Goal: Complete application form

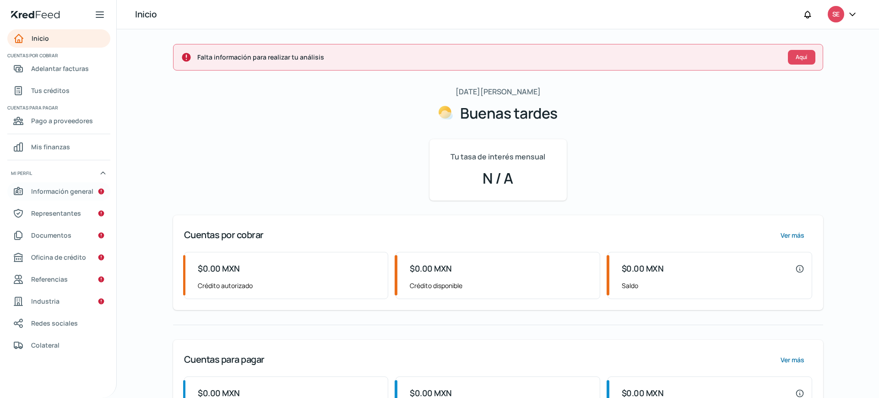
click at [55, 195] on font "Información general" at bounding box center [62, 191] width 62 height 9
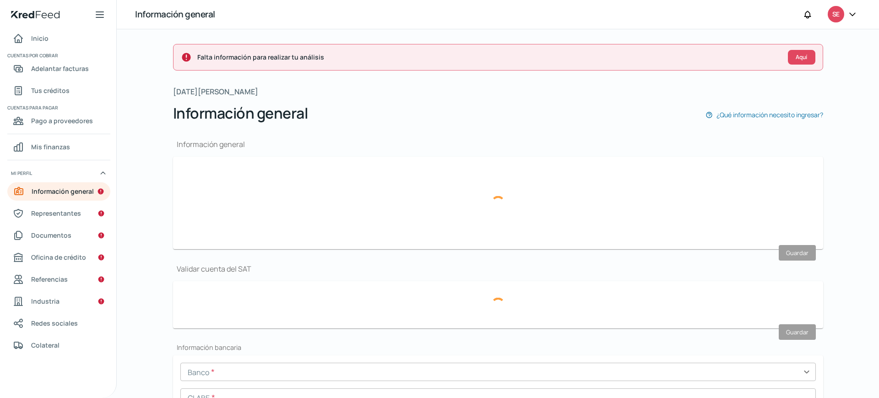
type input "[PERSON_NAME][EMAIL_ADDRESS][DOMAIN_NAME]"
type input "55 - 6505 - 1529"
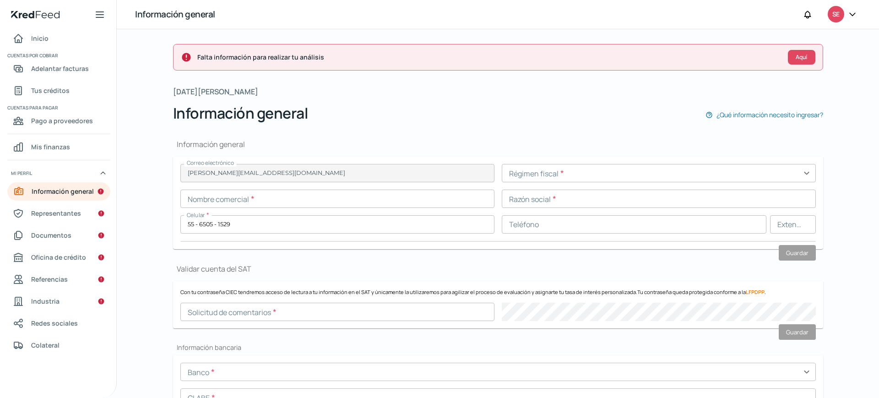
click at [573, 174] on input "text" at bounding box center [659, 173] width 314 height 18
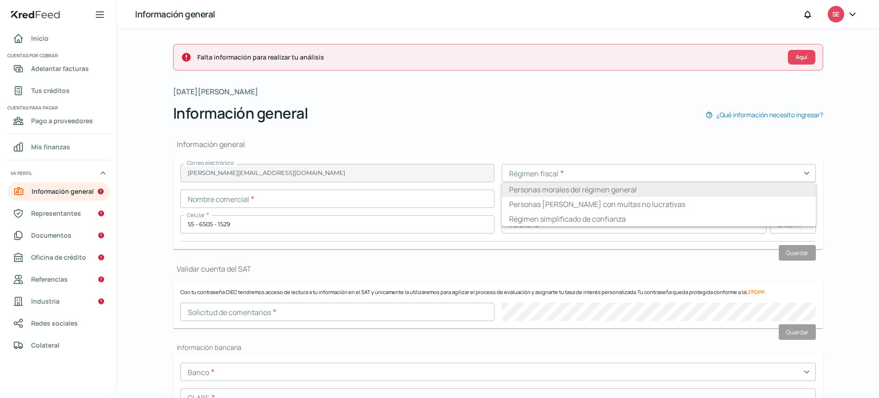
click at [574, 183] on li "Personas morales del régimen general" at bounding box center [659, 189] width 314 height 15
type input "Personas morales del régimen general"
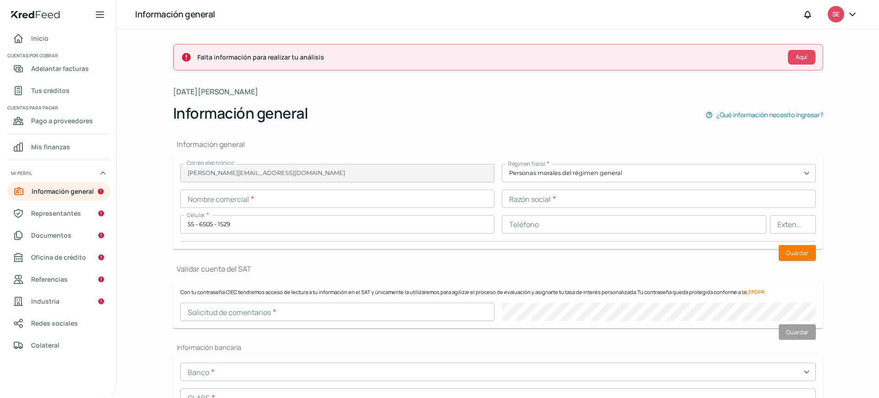
click at [400, 199] on input "text" at bounding box center [337, 199] width 314 height 18
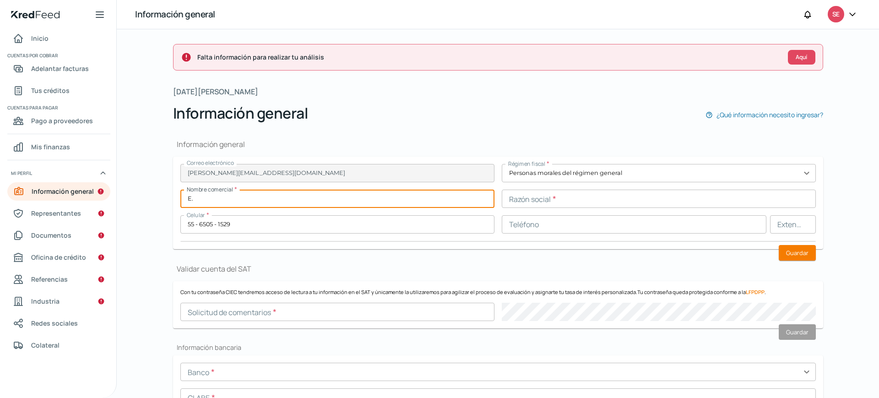
type input "E"
type input "EFASHION"
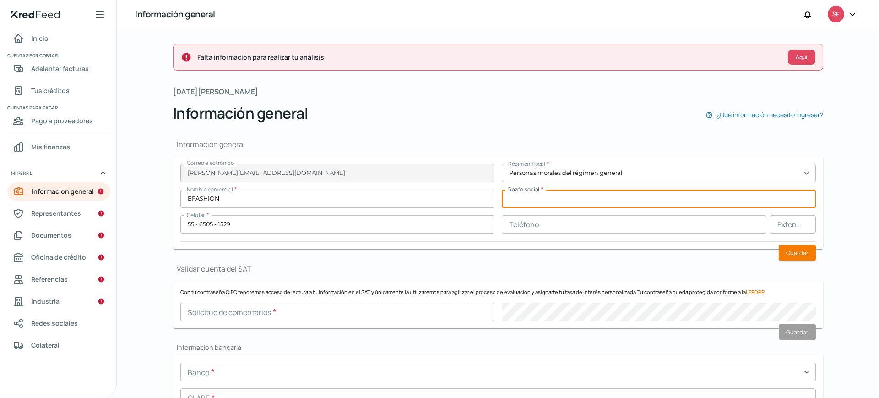
click at [551, 199] on input "text" at bounding box center [659, 199] width 314 height 18
type input "[DOMAIN_NAME] CO SA DE CV"
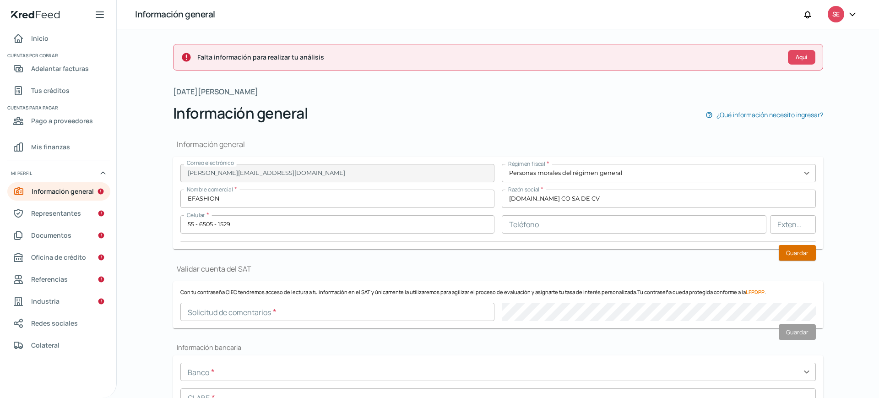
click at [802, 251] on font "Guardar" at bounding box center [797, 253] width 22 height 8
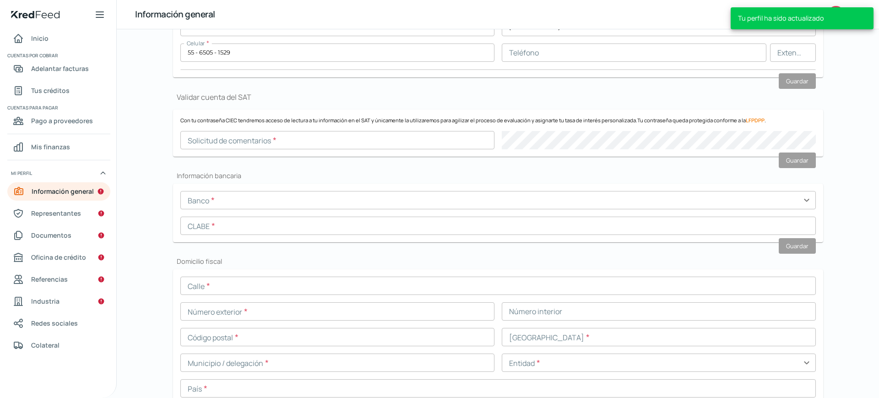
scroll to position [168, 0]
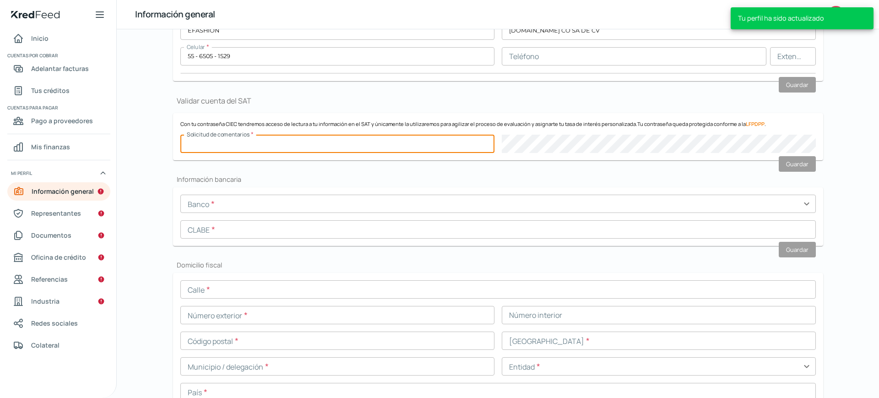
click at [375, 137] on input "text" at bounding box center [337, 144] width 314 height 18
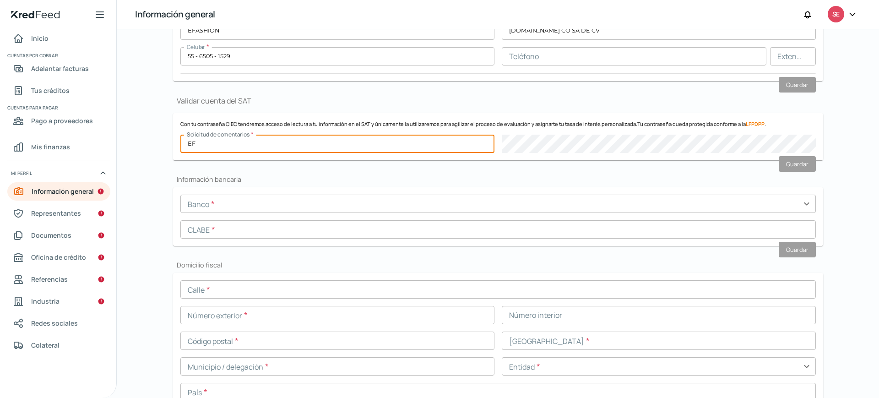
type input "E"
paste input "EFA130701KJ9"
type input "EFA130701KJ9"
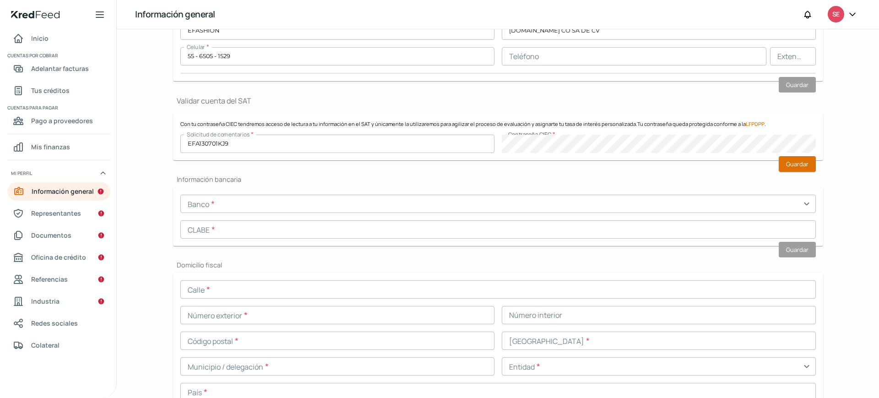
click at [798, 160] on font "Guardar" at bounding box center [797, 164] width 22 height 8
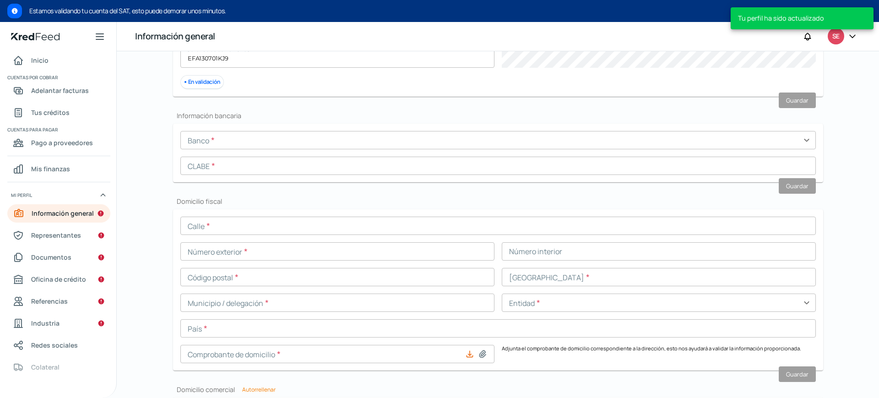
scroll to position [278, 0]
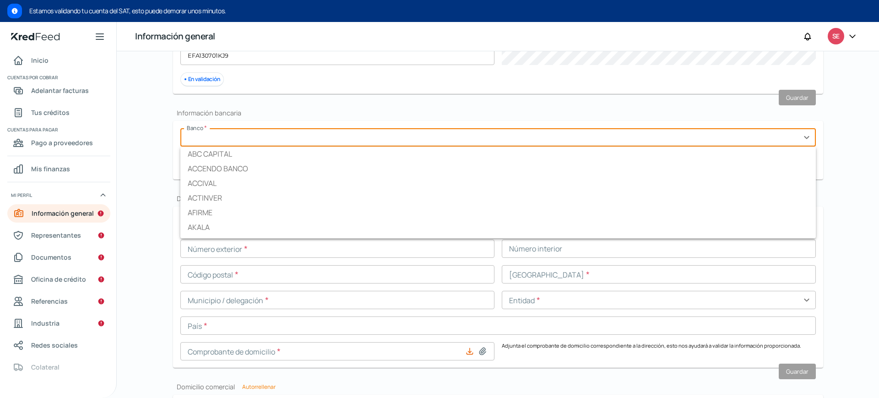
click at [349, 136] on input "text" at bounding box center [498, 137] width 636 height 18
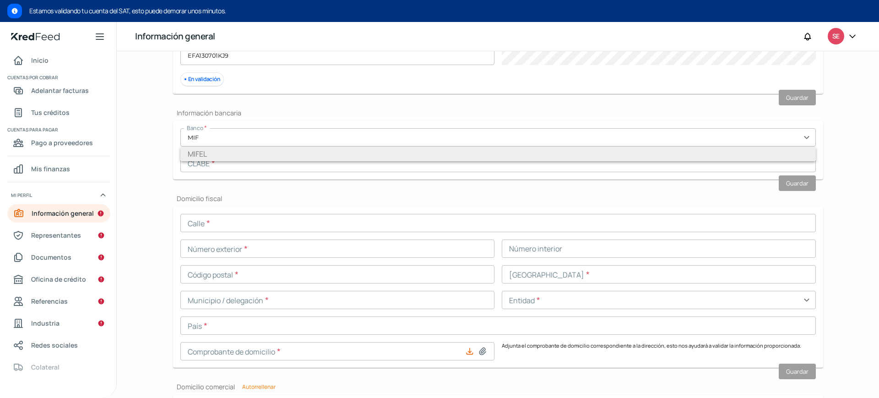
click at [245, 154] on li "MIFEL" at bounding box center [498, 154] width 636 height 15
type input "MIFEL"
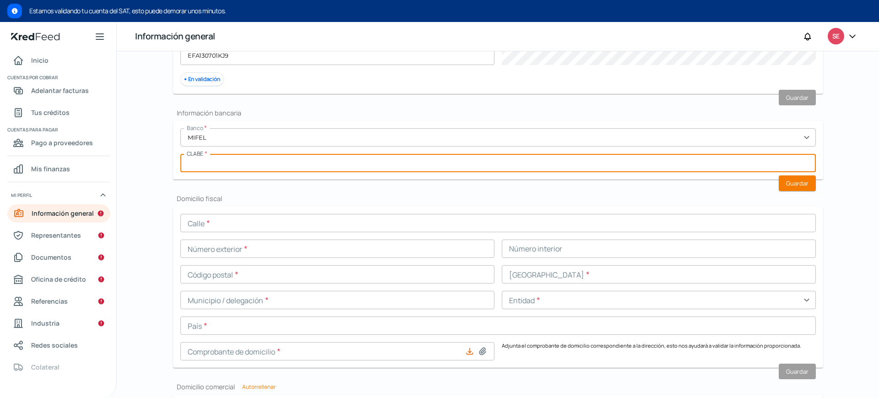
click at [275, 164] on input "text" at bounding box center [498, 163] width 636 height 18
paste input "042180016000083465"
type input "042180016000083465"
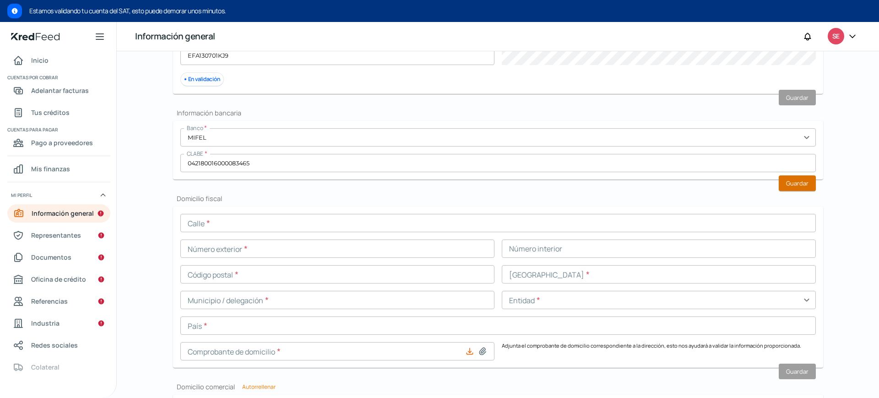
click at [792, 182] on font "Guardar" at bounding box center [797, 183] width 22 height 8
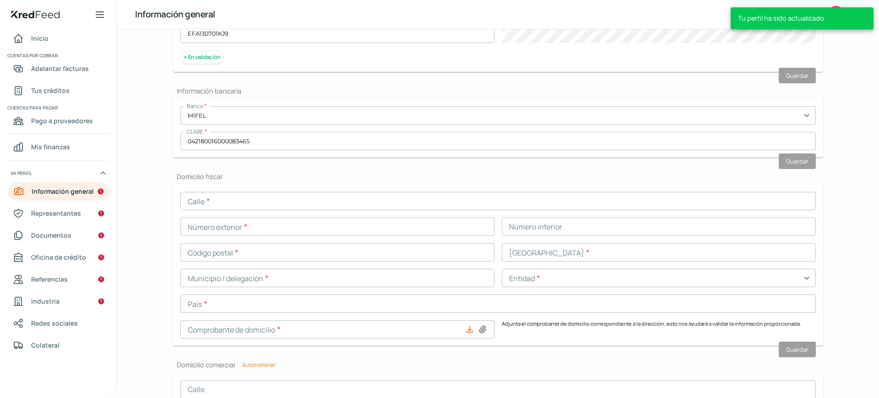
click at [300, 201] on input "text" at bounding box center [498, 201] width 636 height 18
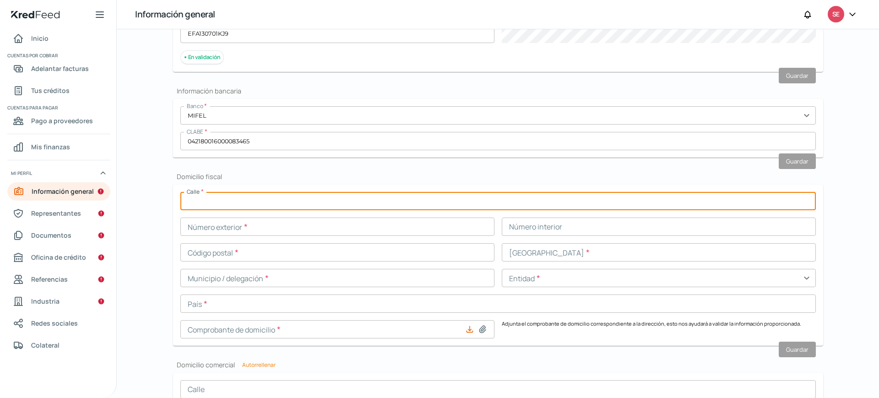
type input "[GEOGRAPHIC_DATA]"
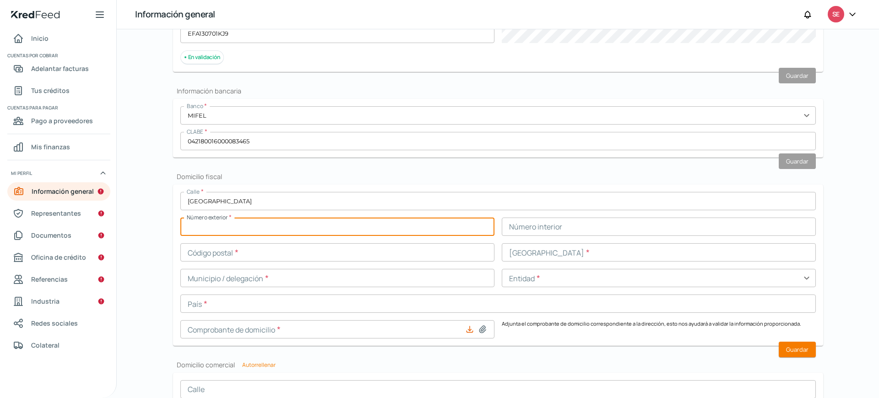
click at [280, 231] on input "text" at bounding box center [337, 227] width 314 height 18
type input "189"
click at [300, 250] on input "text" at bounding box center [337, 252] width 314 height 18
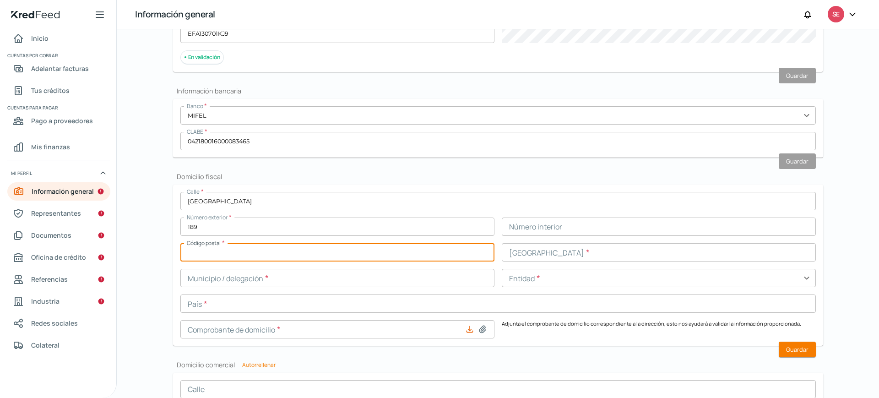
type input "05000"
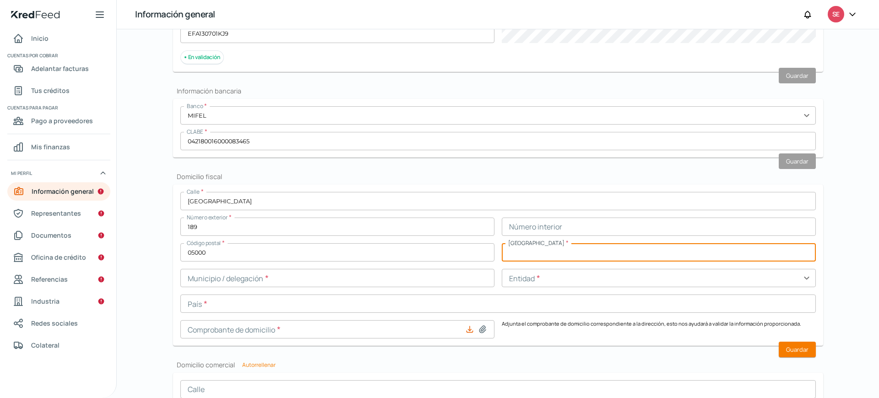
click at [533, 257] on input "text" at bounding box center [659, 252] width 314 height 18
type input "CUAJIMALPA"
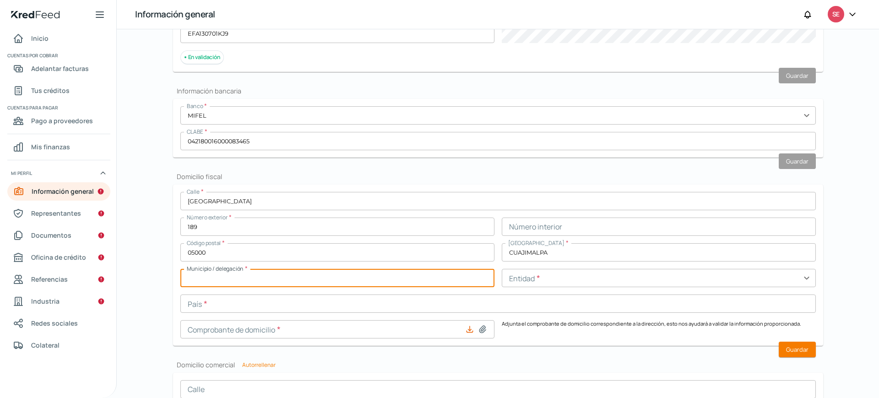
click at [272, 279] on input "text" at bounding box center [337, 278] width 314 height 18
type input "CUAJIMALPA DE MORELOS"
click at [567, 277] on input "text" at bounding box center [659, 278] width 314 height 18
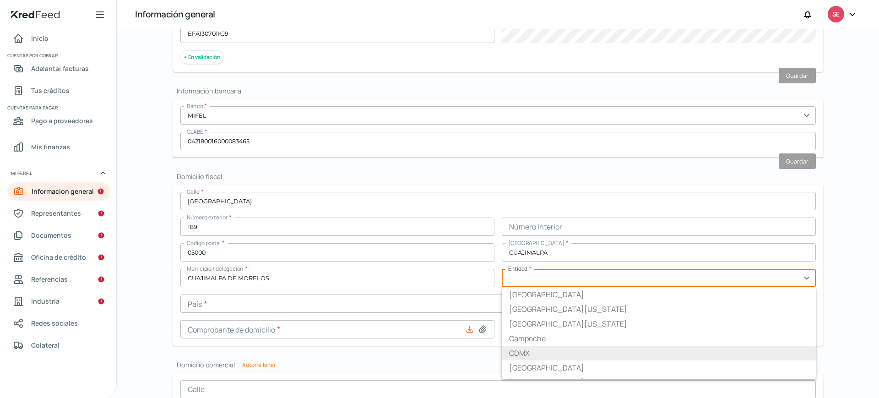
click at [530, 353] on li "CDMX" at bounding box center [659, 353] width 314 height 15
type input "CDMX"
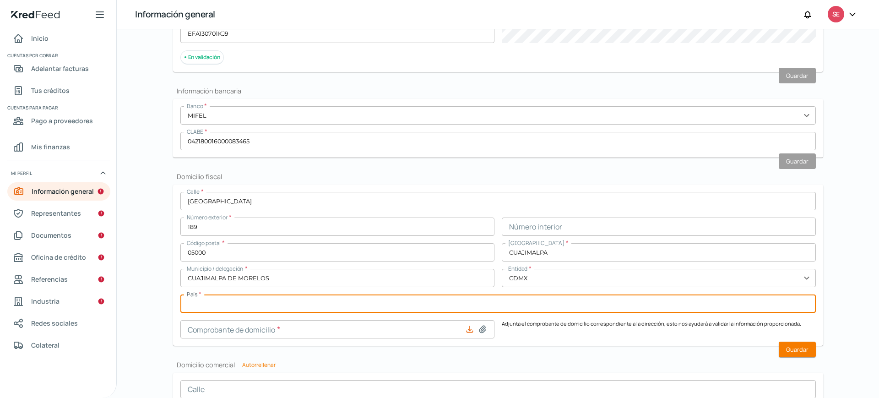
click at [345, 305] on input "text" at bounding box center [498, 304] width 636 height 18
type input "[GEOGRAPHIC_DATA]"
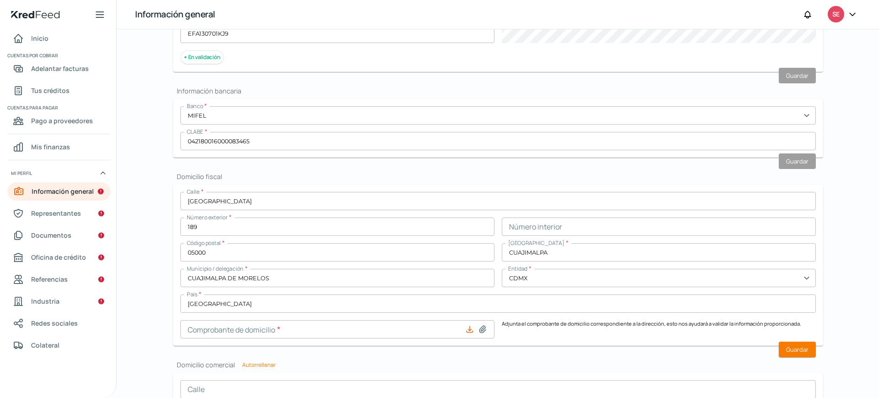
click at [482, 329] on icon at bounding box center [483, 329] width 6 height 7
type input "C:\fakepath\2025.05 CDOM EFA.pdf"
type input "2025.05 CDOM EFA.pdf"
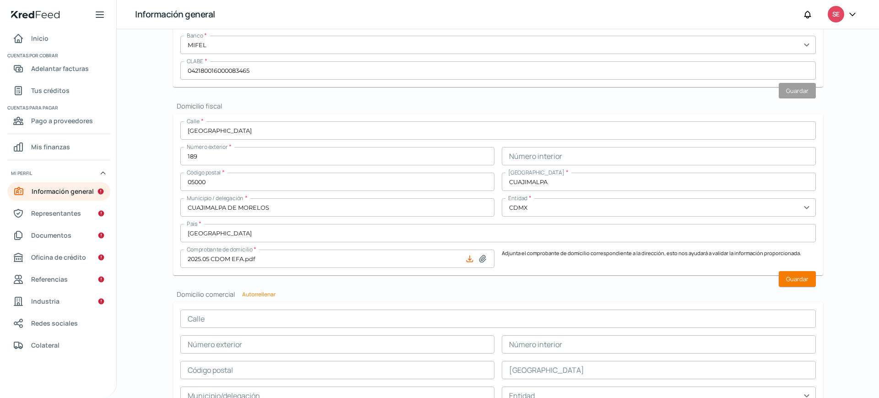
scroll to position [351, 0]
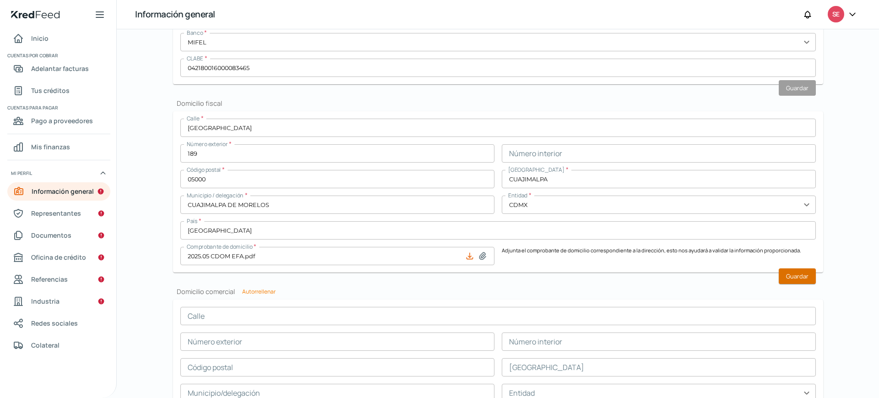
click at [796, 277] on font "Guardar" at bounding box center [797, 276] width 22 height 8
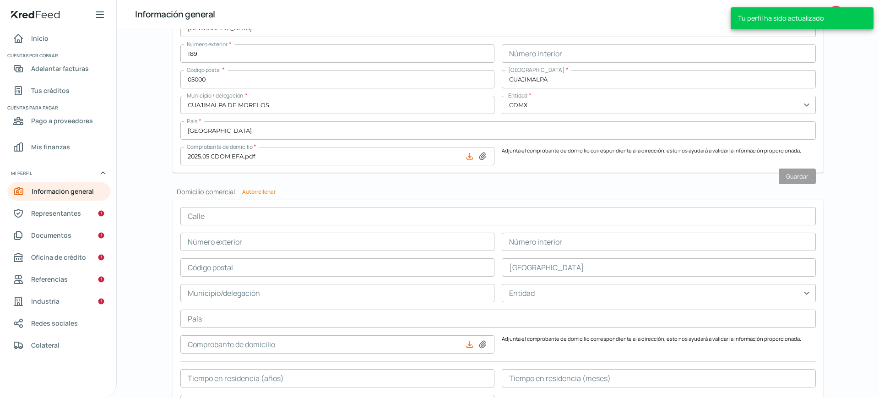
scroll to position [426, 0]
click at [255, 189] on font "Autorrellenar" at bounding box center [258, 190] width 33 height 8
type input "[GEOGRAPHIC_DATA]"
type input "189"
type input "05000"
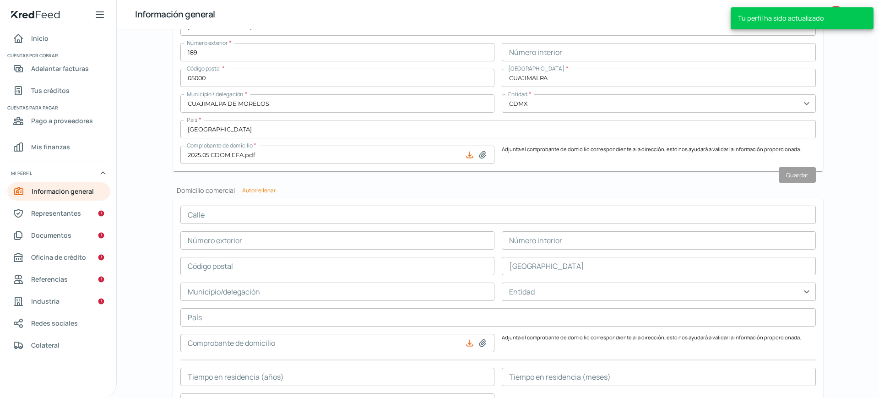
type input "CUAJIMALPA"
type input "CUAJIMALPA DE MORELOS"
type input "CDMX"
type input "[GEOGRAPHIC_DATA]"
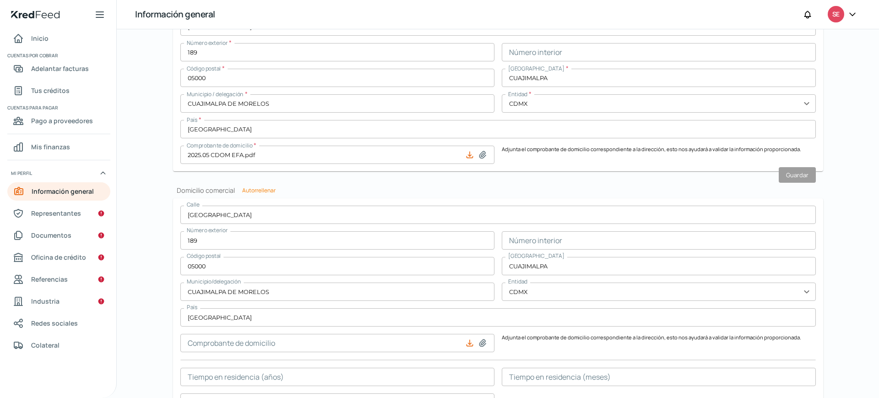
scroll to position [484, 0]
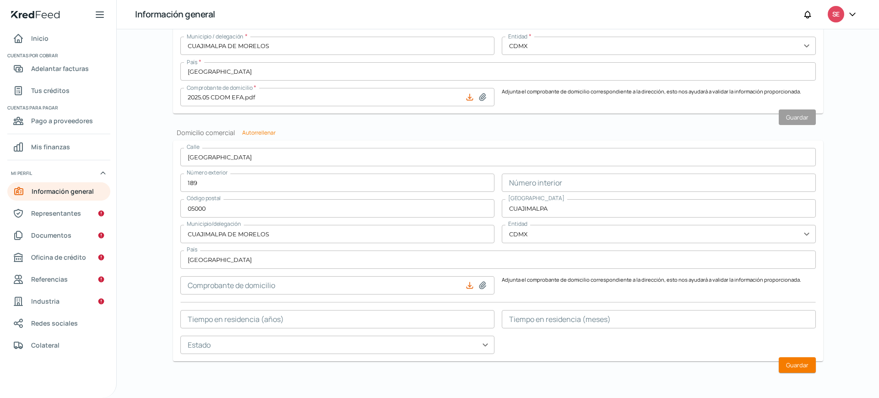
click at [481, 286] on icon at bounding box center [483, 285] width 6 height 7
type input "C:\fakepath\2025.05 CDOM EFA.pdf"
type input "2025.05 CDOM EFA.pdf"
click at [790, 364] on font "Guardar" at bounding box center [797, 365] width 22 height 8
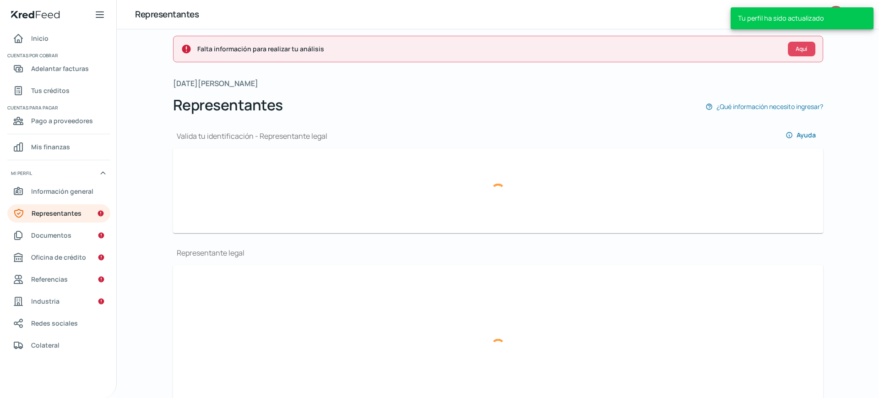
scroll to position [95, 0]
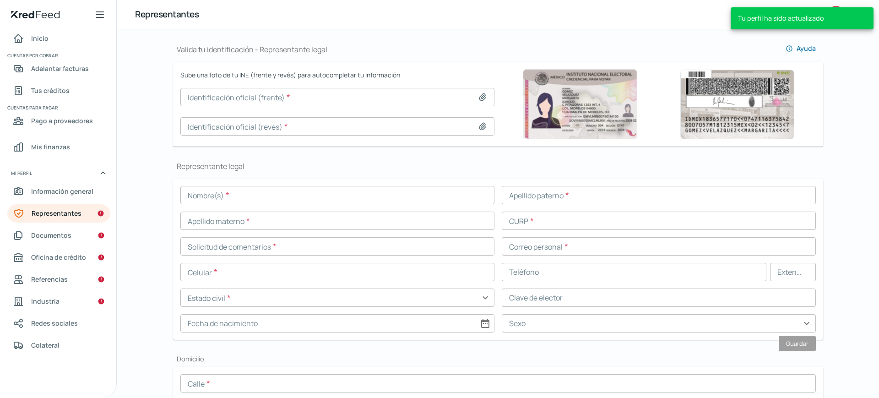
click at [482, 97] on icon at bounding box center [483, 97] width 6 height 7
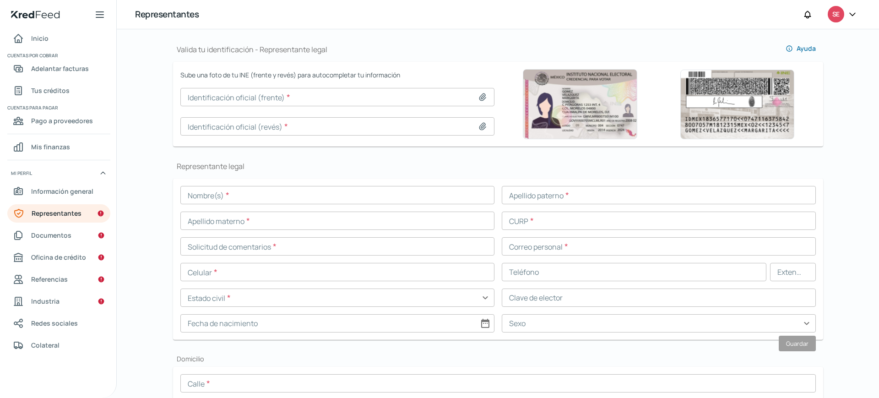
type input "C:\fakepath\INE CSM_A.jpg"
type input "INE CSM_A.jpg"
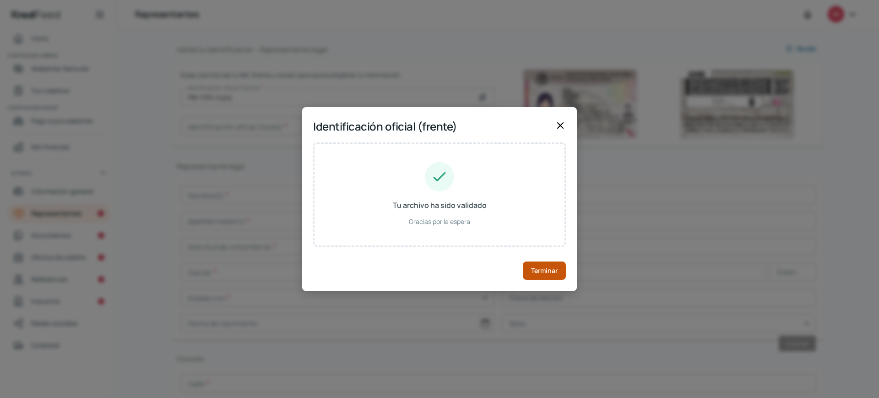
type input "[PERSON_NAME]"
type input "SMEKE"
type input "MIZRAHI"
type input "SEMC751218HDFMZM02"
type input "SMMZCM75121809H600"
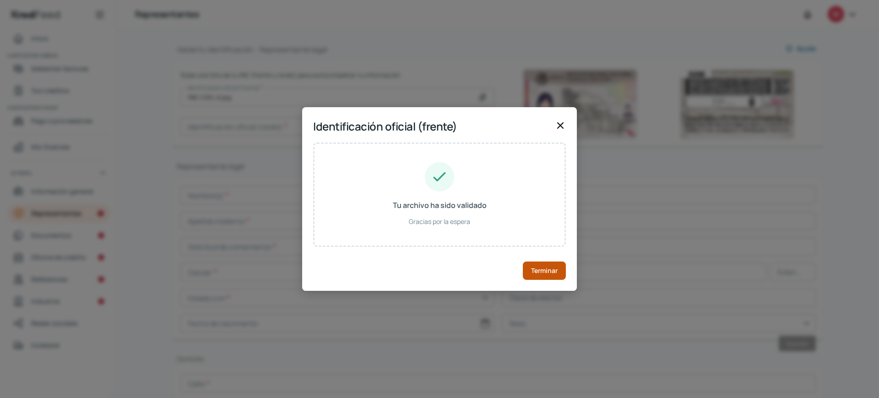
type input "[DATE]"
type input "Hombre"
click at [545, 270] on font "Terminar" at bounding box center [544, 270] width 27 height 9
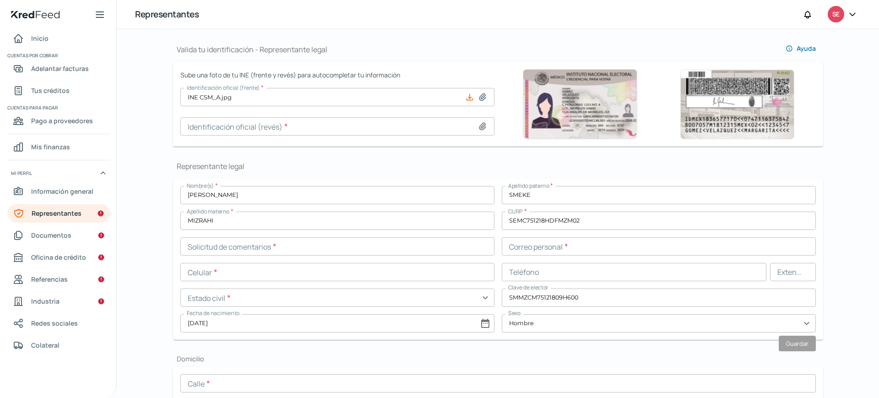
click at [482, 123] on icon at bounding box center [483, 126] width 6 height 7
type input "C:\fakepath\INE CSM_R.jpg"
type input "INE CSM_R.jpg"
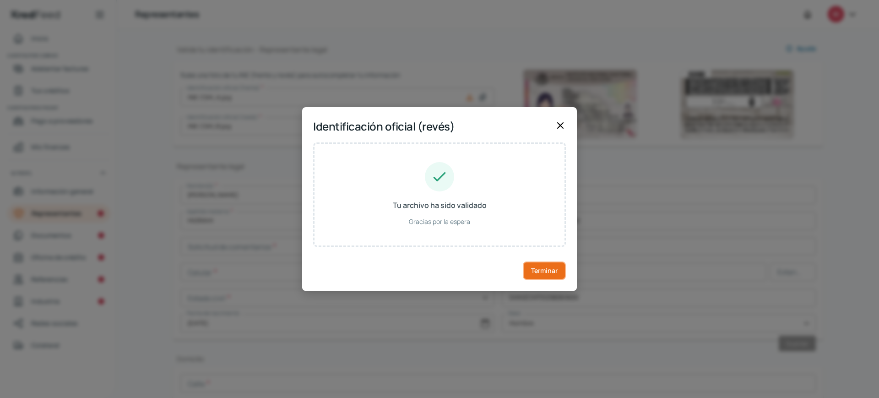
click at [542, 270] on font "Terminar" at bounding box center [544, 270] width 27 height 9
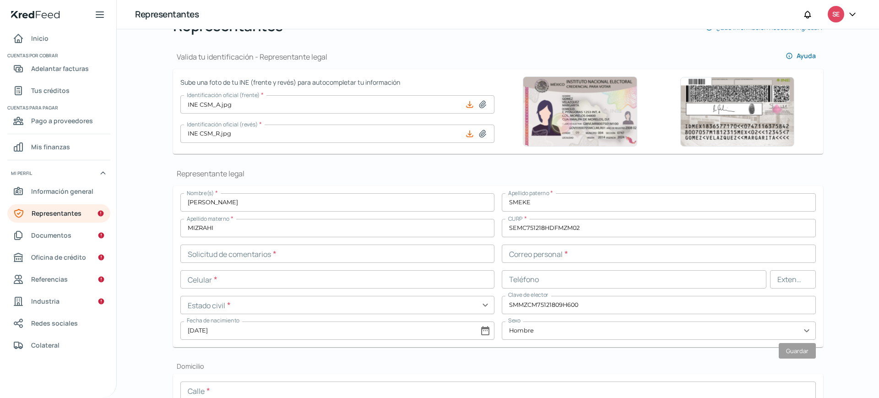
scroll to position [82, 0]
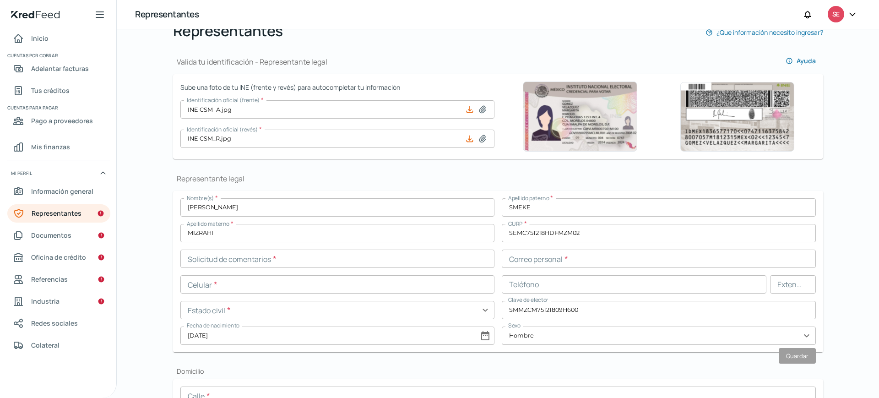
click at [264, 258] on input "text" at bounding box center [337, 259] width 314 height 18
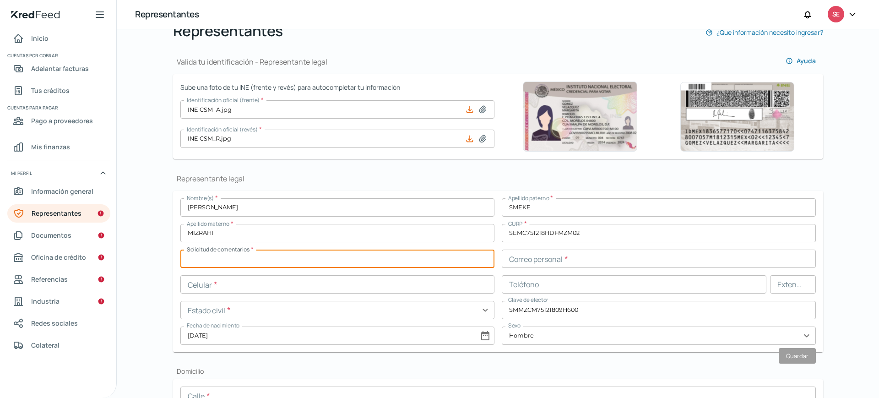
paste input "SEMC751218BH0"
type input "SEMC751218BH0"
click at [538, 255] on input "text" at bounding box center [659, 259] width 314 height 18
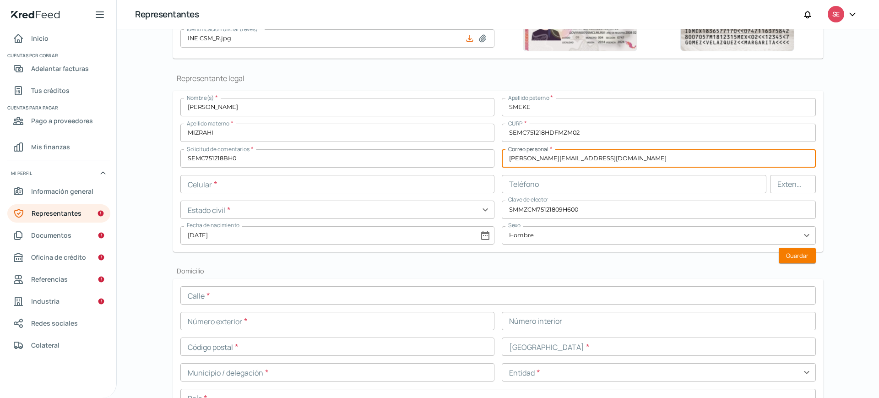
scroll to position [183, 0]
type input "[PERSON_NAME][EMAIL_ADDRESS][DOMAIN_NAME]"
click at [366, 175] on input "text" at bounding box center [337, 184] width 314 height 18
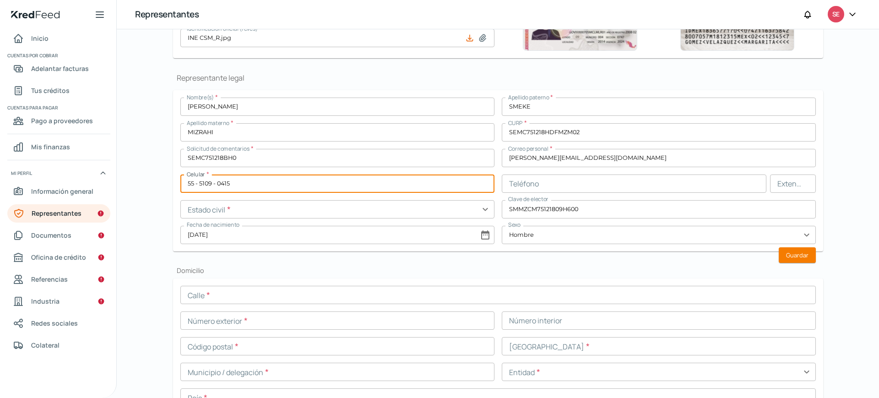
type input "55 - 5109 - 0415"
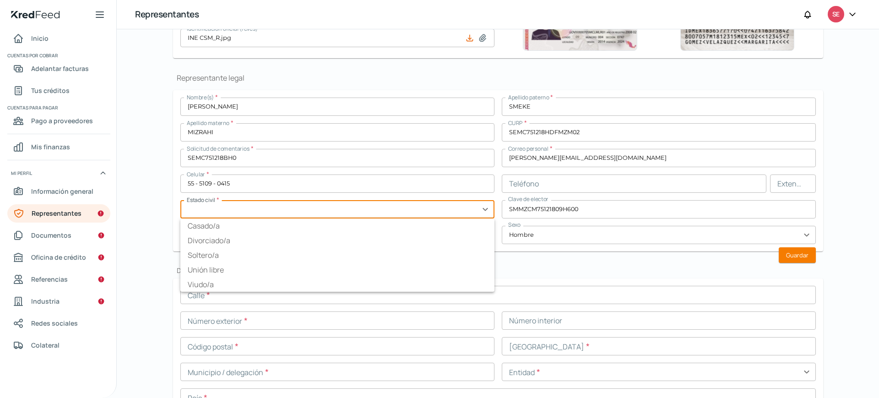
click at [340, 209] on input "text" at bounding box center [337, 209] width 314 height 18
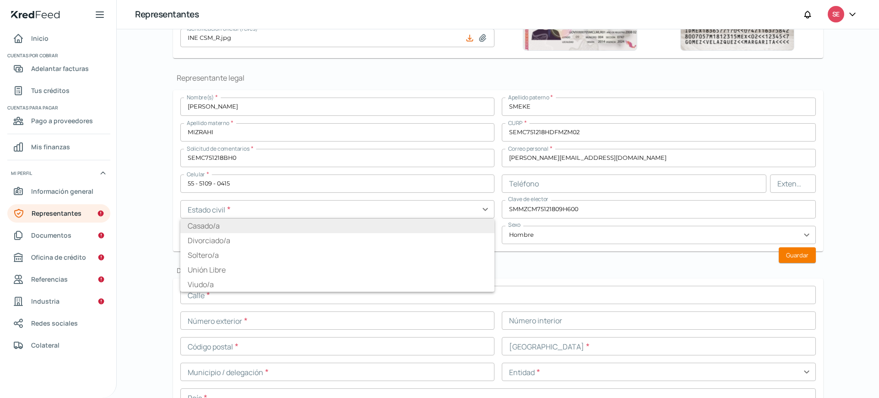
click at [207, 230] on font "Casado/a" at bounding box center [204, 226] width 32 height 10
type input "Casado/a"
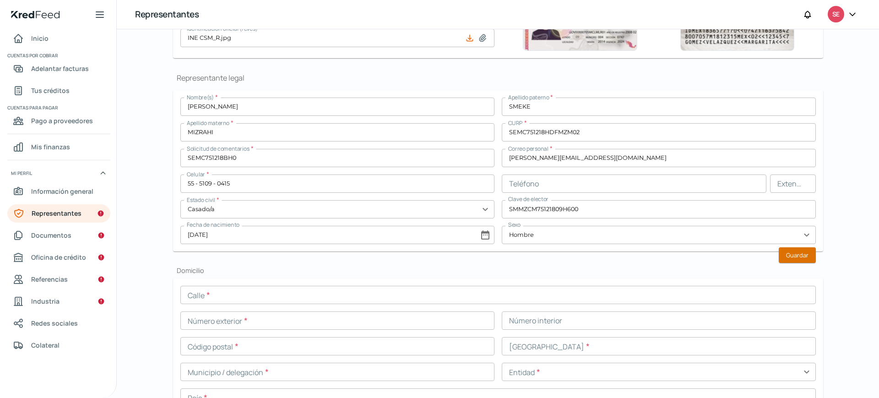
click at [796, 254] on font "Guardar" at bounding box center [797, 255] width 22 height 8
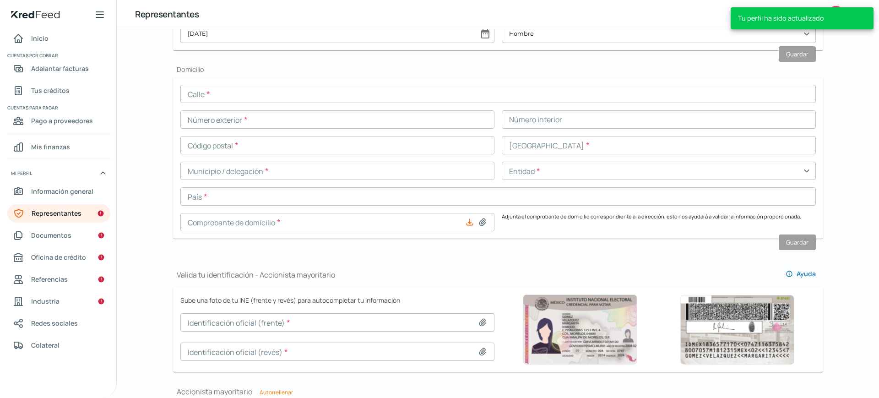
scroll to position [385, 0]
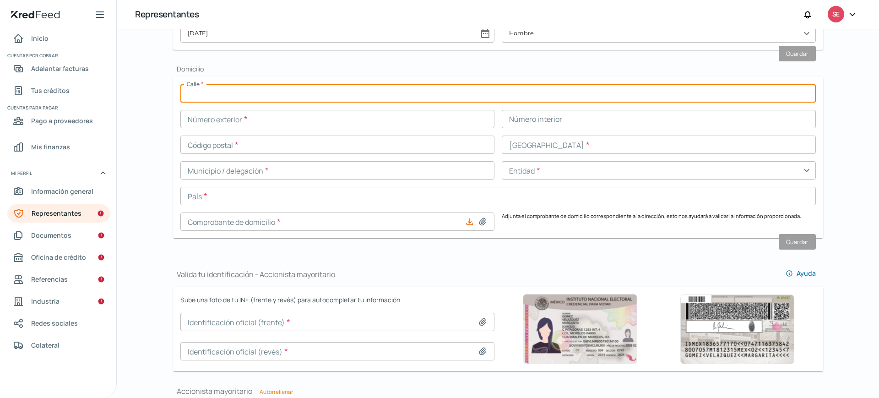
click at [318, 94] on input "text" at bounding box center [498, 93] width 636 height 18
type input "CARRETERA [GEOGRAPHIC_DATA]"
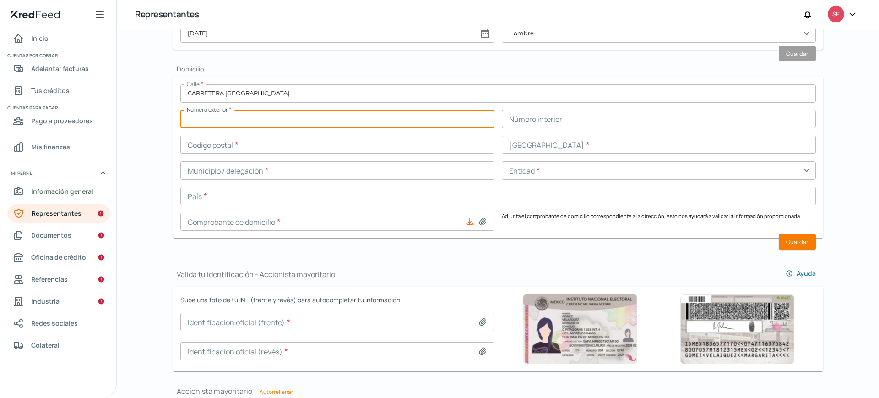
click at [274, 124] on input "text" at bounding box center [337, 119] width 314 height 18
type input "206"
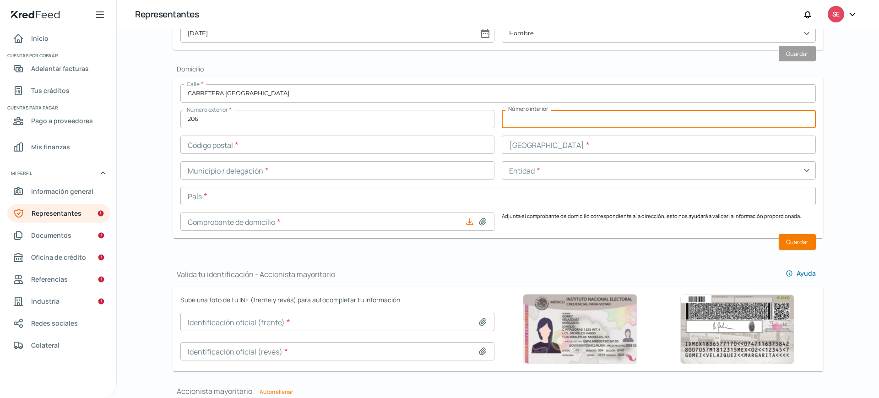
click at [566, 118] on input "text" at bounding box center [659, 119] width 314 height 18
type input "TE D202"
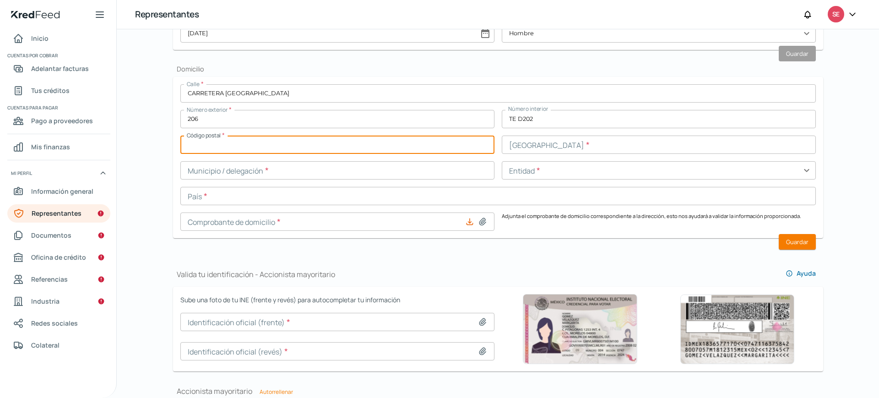
click at [318, 145] on input "text" at bounding box center [337, 145] width 314 height 18
type input "05100"
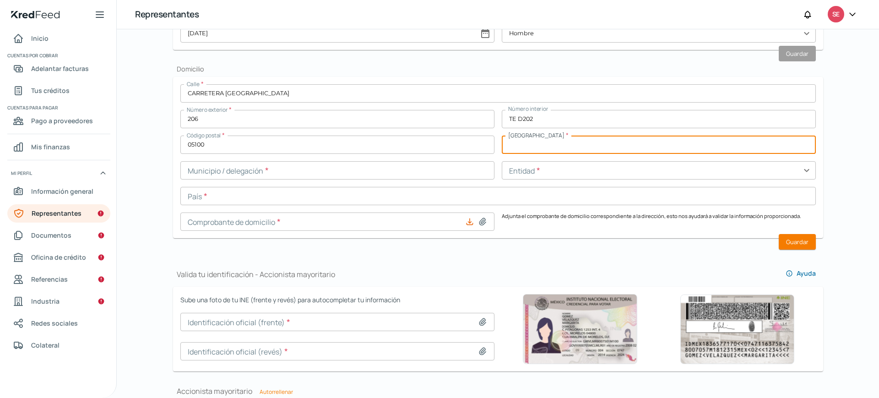
click at [535, 141] on input "text" at bounding box center [659, 145] width 314 height 18
type input "[PERSON_NAME][GEOGRAPHIC_DATA]"
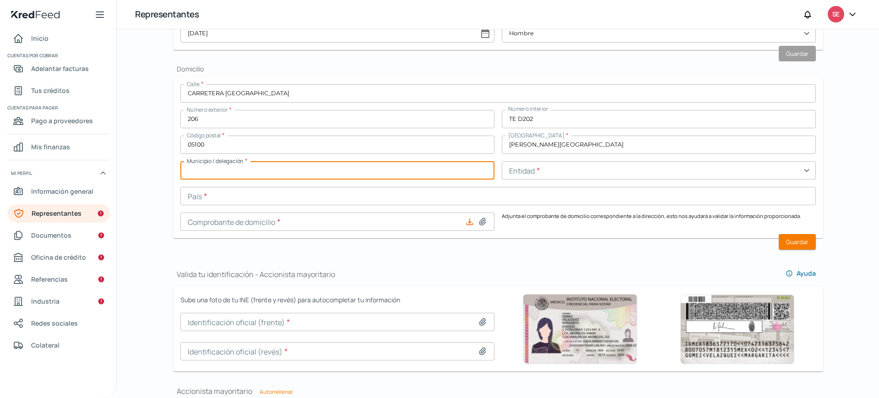
click at [318, 172] on input "text" at bounding box center [337, 170] width 314 height 18
type input "CUAJIMALPA DE MORELOS"
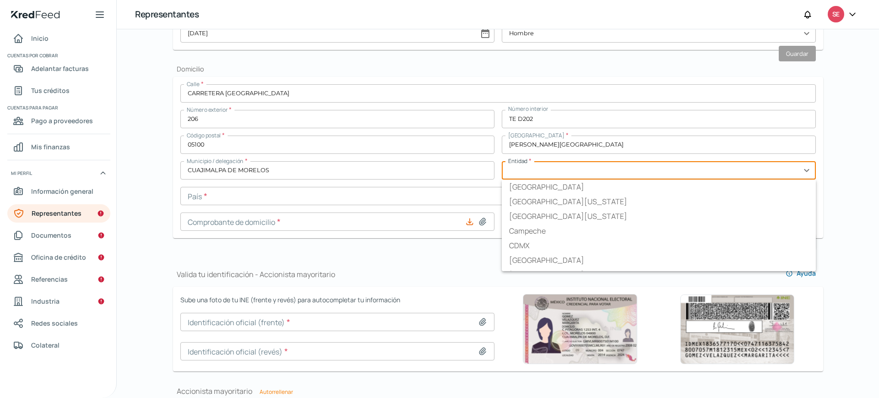
click at [533, 171] on input "text" at bounding box center [659, 170] width 314 height 18
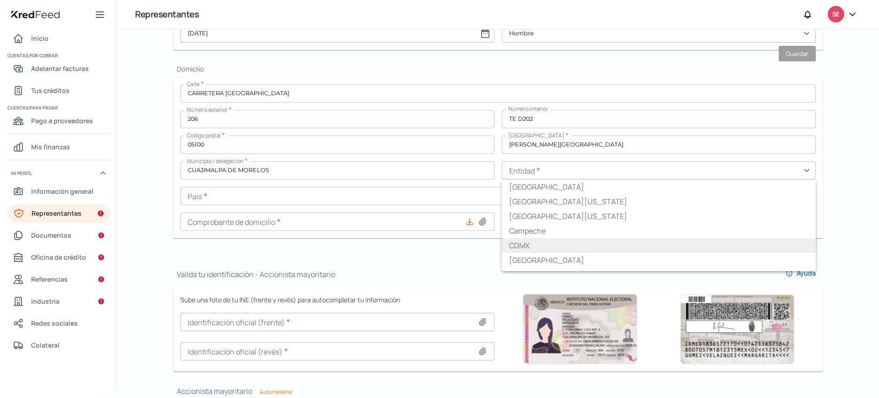
click at [521, 245] on font "CDMX" at bounding box center [519, 245] width 21 height 10
type input "CDMX"
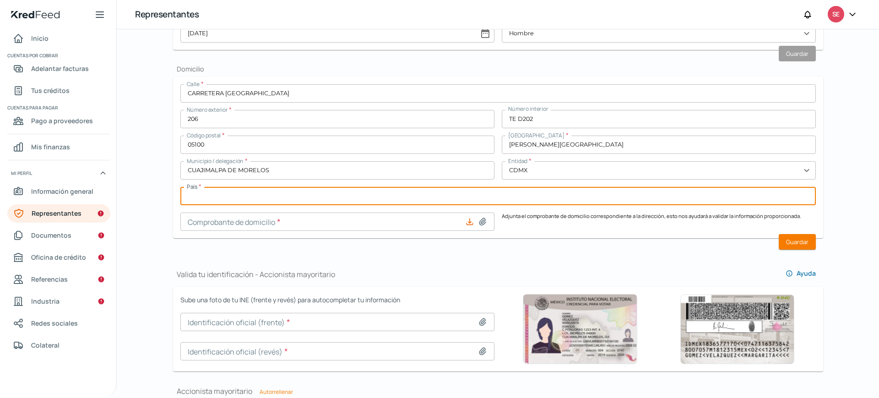
click at [463, 193] on input "text" at bounding box center [498, 196] width 636 height 18
type input "[GEOGRAPHIC_DATA]"
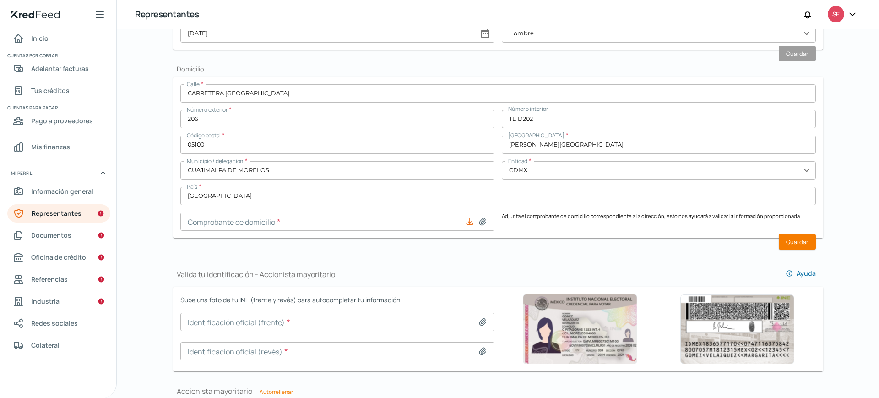
click at [482, 222] on icon at bounding box center [482, 221] width 9 height 9
type input "C:\fakepath\C.DOM CSM 2025.07.pdf"
type input "C.DOM CSM 2025.07.pdf"
click at [794, 240] on font "Guardar" at bounding box center [797, 242] width 22 height 8
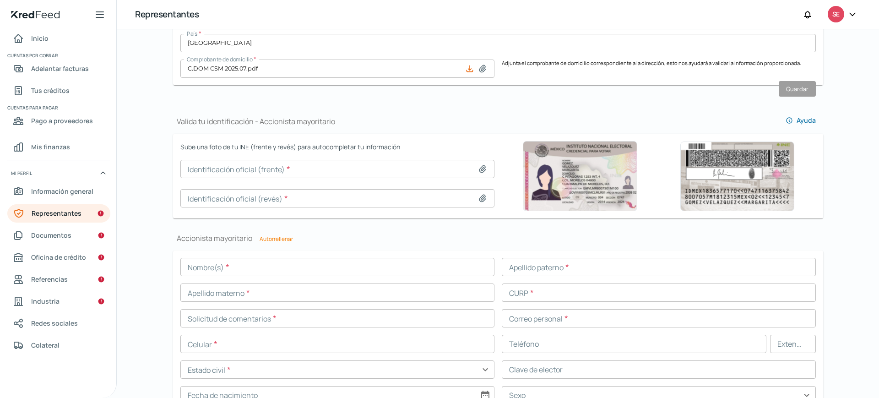
scroll to position [541, 0]
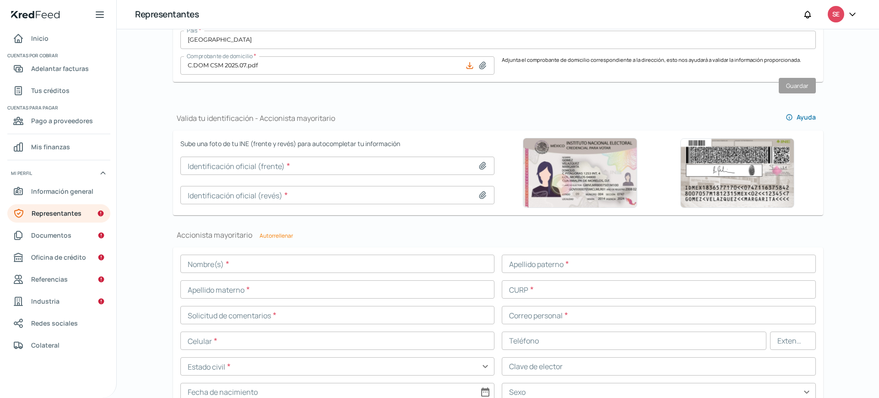
click at [478, 165] on icon at bounding box center [482, 165] width 9 height 9
type input "C:\fakepath\INE CSM_A.jpg"
type input "INE CSM_A.jpg"
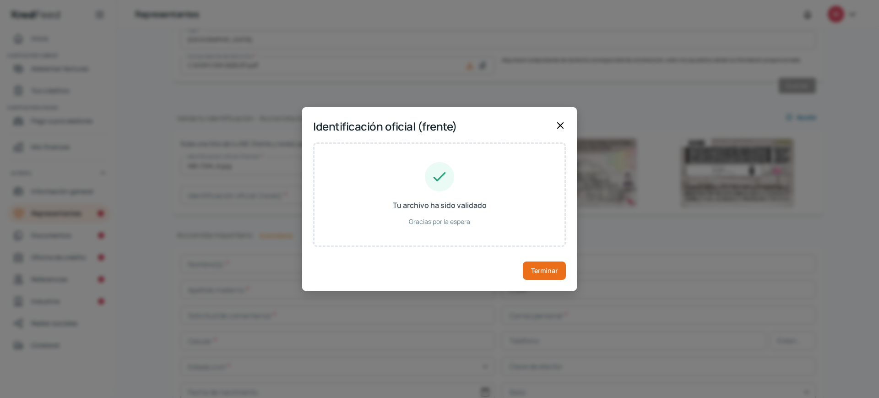
type input "[PERSON_NAME]"
type input "SMEKE"
type input "MIZRAHI"
type input "SEMC751218HDFMZM02"
type input "SMMZCM75121809H600"
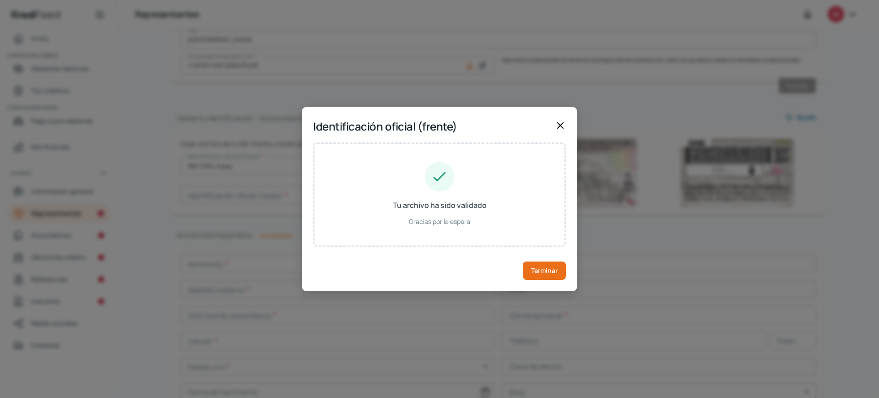
type input "[DATE]"
type input "Hombre"
click at [547, 267] on font "Terminar" at bounding box center [544, 270] width 27 height 9
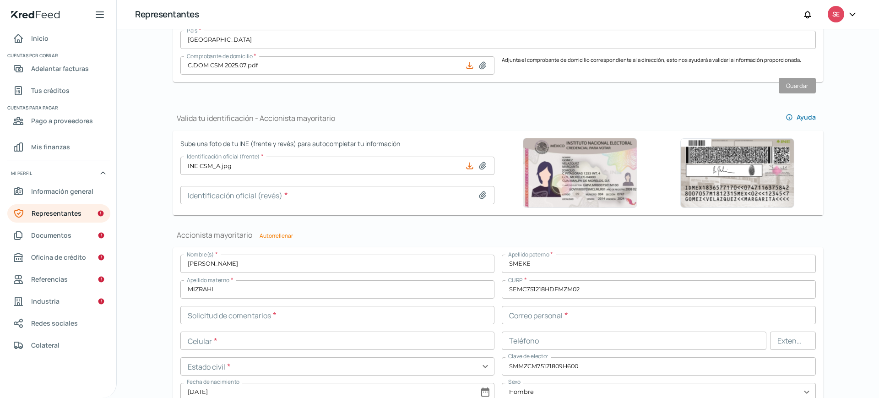
click at [480, 194] on icon at bounding box center [482, 195] width 9 height 9
type input "C:\fakepath\INE CSM_R.jpg"
type input "INE CSM_R.jpg"
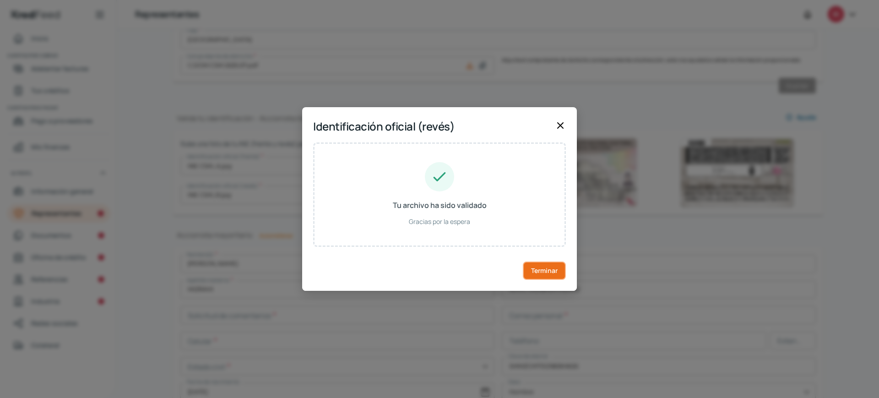
click at [536, 272] on font "Terminar" at bounding box center [544, 270] width 27 height 9
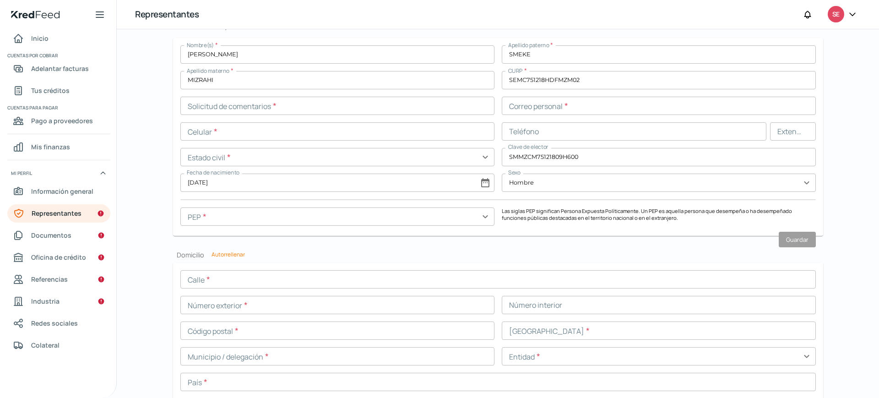
scroll to position [752, 0]
click at [327, 104] on input "text" at bounding box center [337, 104] width 314 height 18
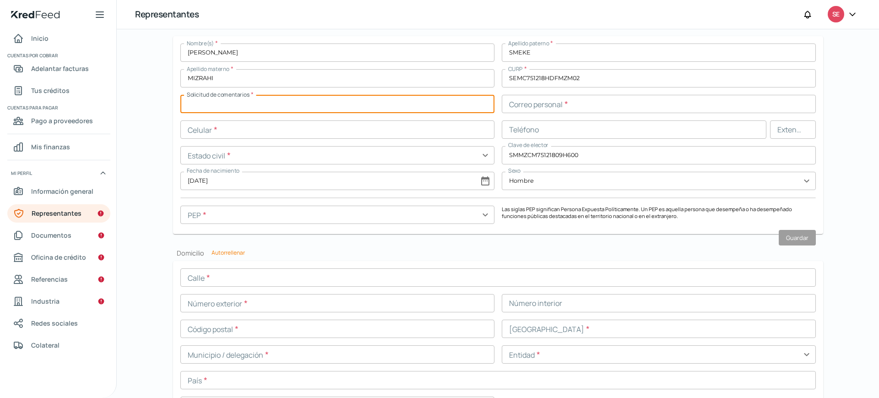
paste input "SEMC751218BH0"
type input "SEMC751218BH0"
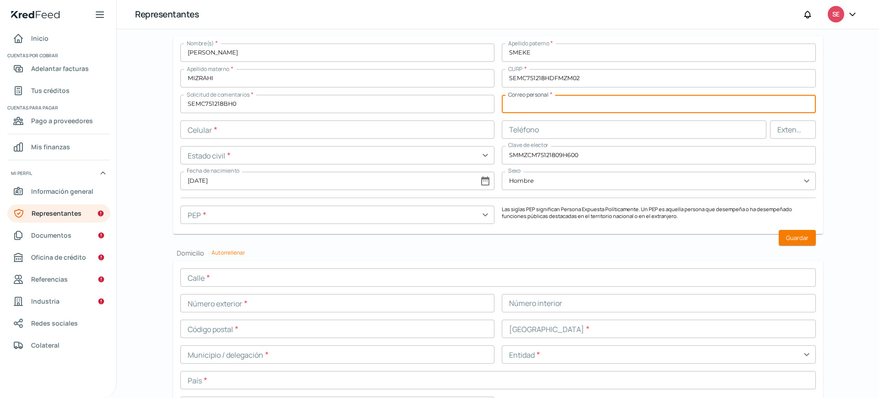
click at [529, 104] on input "text" at bounding box center [659, 104] width 314 height 18
type input "[PERSON_NAME][EMAIL_ADDRESS][DOMAIN_NAME]"
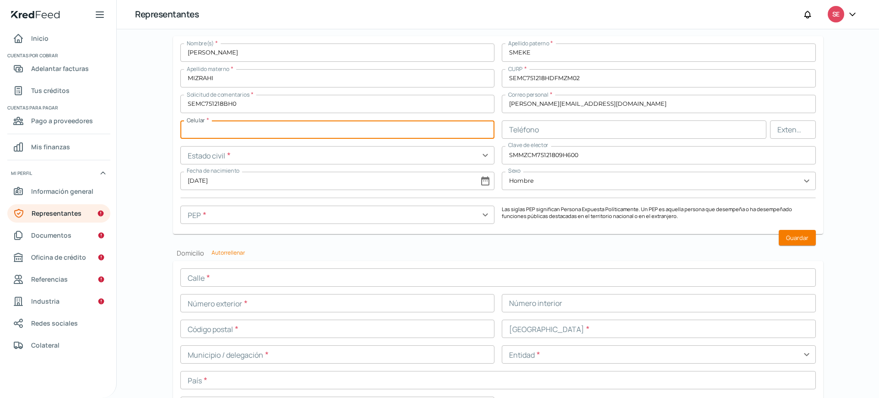
click at [370, 128] on input "text" at bounding box center [337, 129] width 314 height 18
type input "55 - 5109 - 0415"
click at [363, 155] on input "text" at bounding box center [337, 155] width 314 height 18
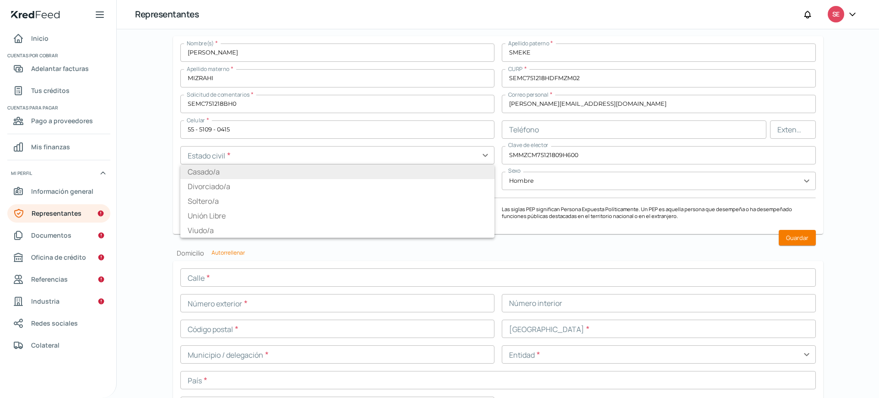
click at [208, 172] on font "Casado/a" at bounding box center [204, 172] width 32 height 10
type input "Casado/a"
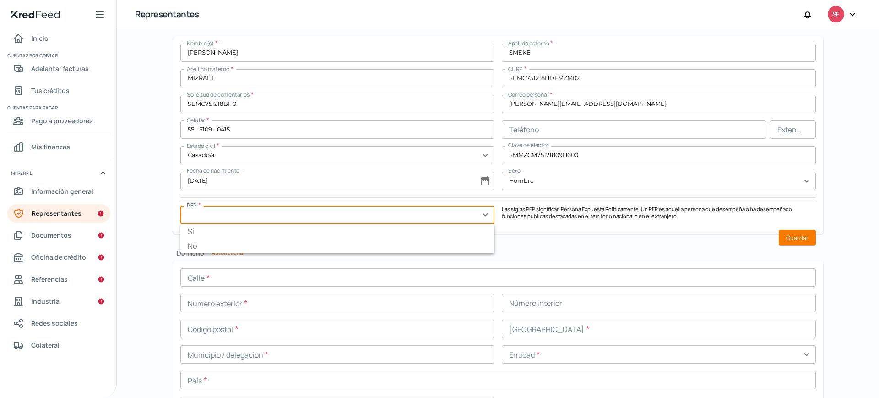
click at [455, 215] on input "text" at bounding box center [337, 215] width 314 height 18
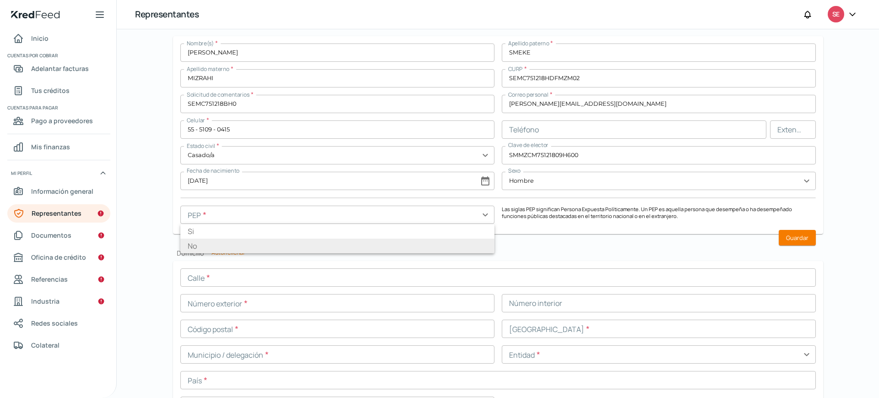
click at [347, 245] on li "No" at bounding box center [337, 246] width 314 height 15
type input "No"
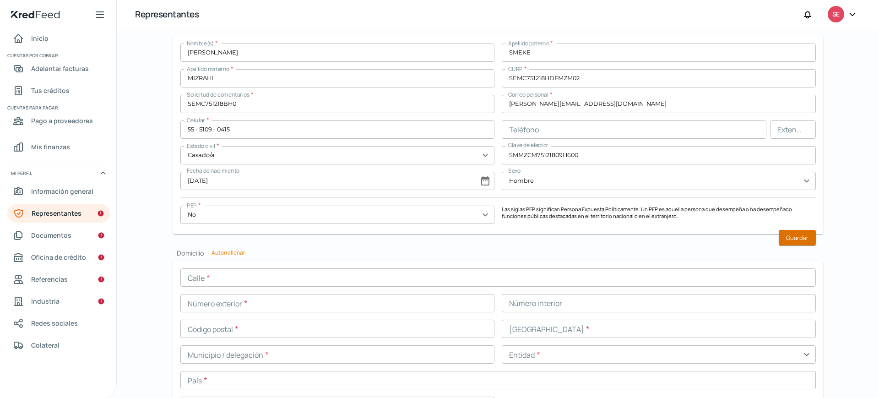
click at [793, 240] on font "Guardar" at bounding box center [797, 238] width 22 height 8
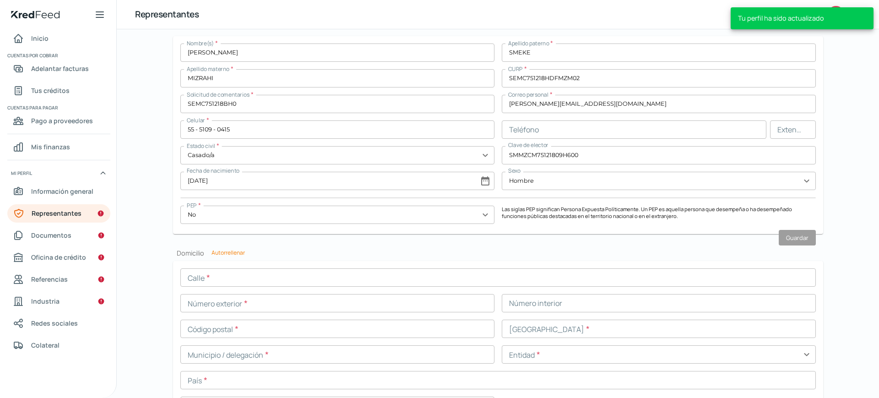
click at [227, 253] on font "Autorrellenar" at bounding box center [228, 253] width 33 height 8
type input "CARRETERA [GEOGRAPHIC_DATA]"
type input "206"
type input "TE D202"
type input "05100"
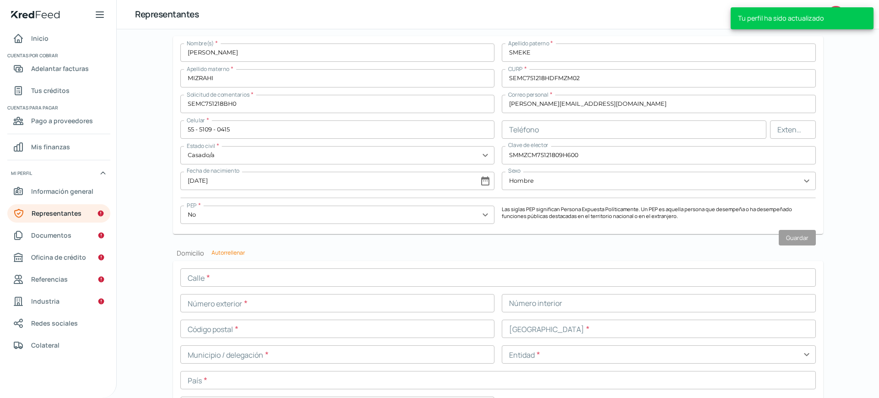
type input "[PERSON_NAME][GEOGRAPHIC_DATA]"
type input "CUAJIMALPA DE MORELOS"
type input "CDMX"
type input "[GEOGRAPHIC_DATA]"
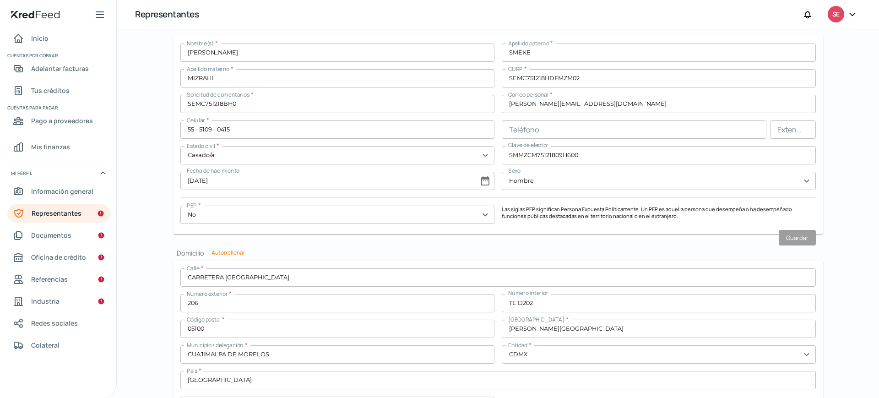
scroll to position [813, 0]
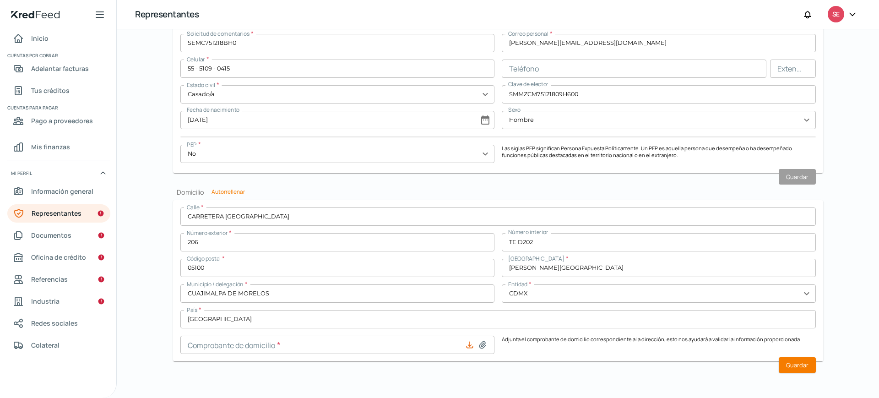
click at [483, 345] on icon at bounding box center [482, 344] width 9 height 9
type input "C:\fakepath\C.DOM CSM 2025.07.pdf"
type input "C.DOM CSM 2025.07.pdf"
click at [800, 366] on font "Guardar" at bounding box center [797, 365] width 22 height 8
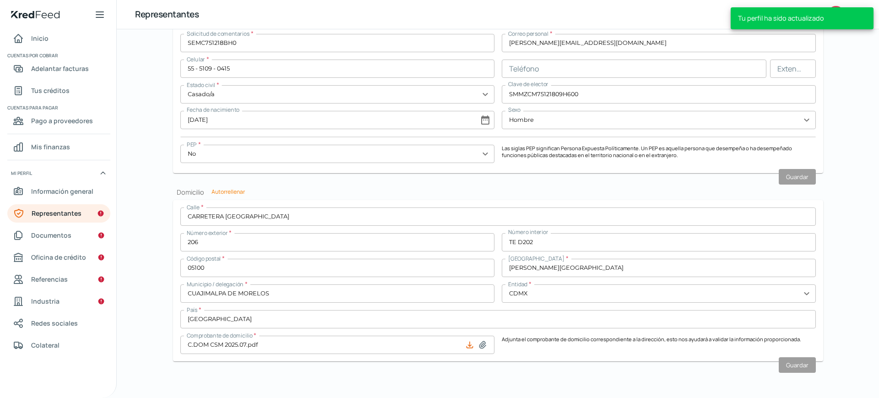
scroll to position [786, 0]
click at [49, 231] on font "Documentos" at bounding box center [51, 235] width 40 height 9
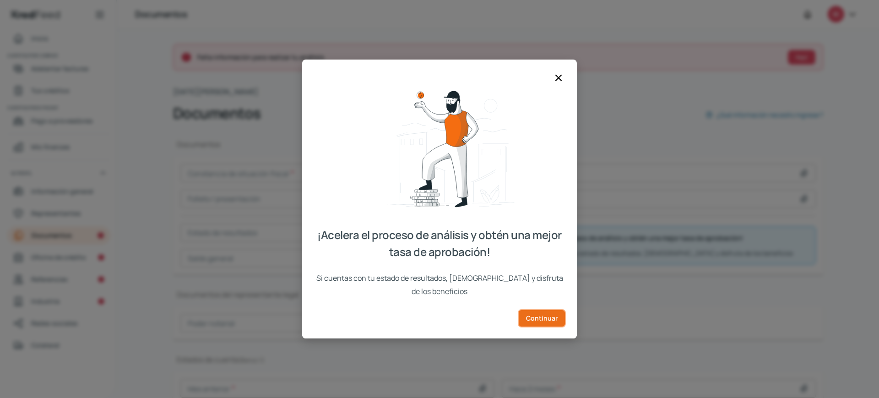
click at [539, 314] on font "Continuar" at bounding box center [542, 318] width 32 height 9
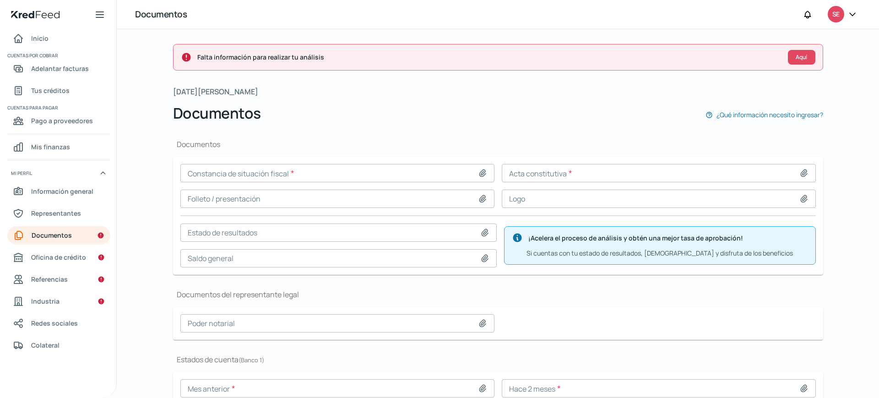
click at [480, 177] on icon at bounding box center [482, 173] width 9 height 9
type input "C:\fakepath\CSF_EFA130701KJ9_2025.07.pdf"
type input "CSF_EFA130701KJ9_2025.07.pdf"
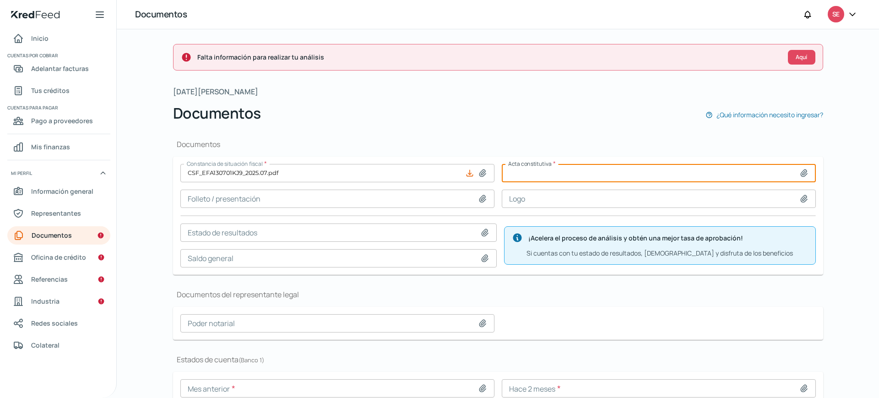
click at [614, 174] on input at bounding box center [659, 173] width 314 height 18
type input "C:\fakepath\16,929 Acta Constitutiva EFA [DATE].pdf"
type input "16,929 Acta Constitutiva EFA [DATE].pdf"
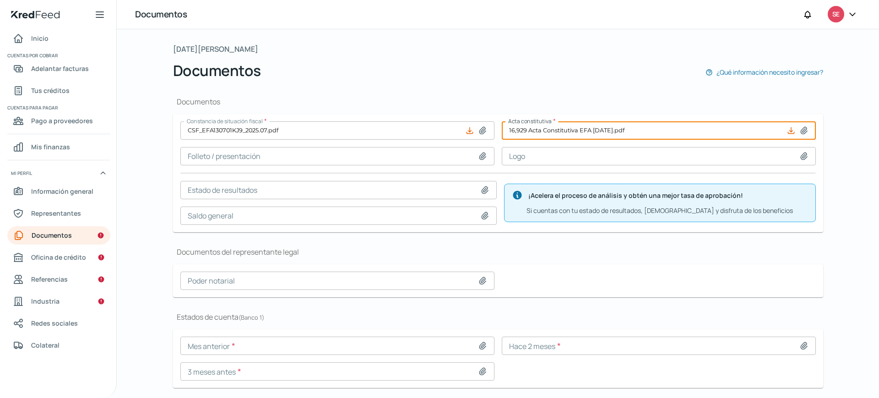
scroll to position [69, 0]
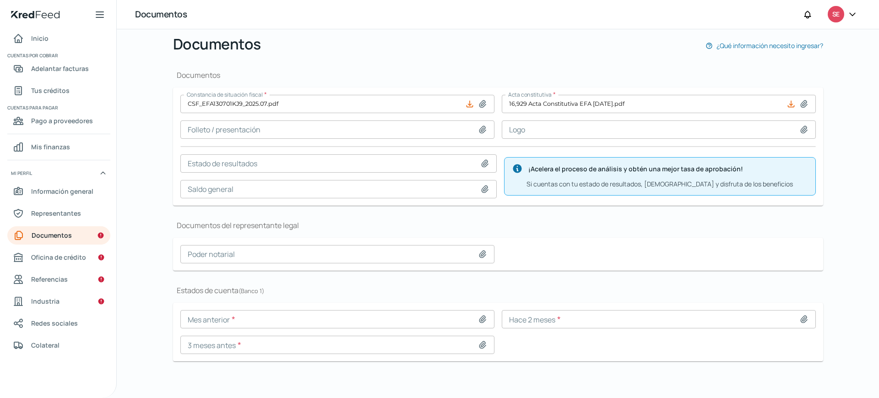
click at [479, 127] on icon at bounding box center [482, 129] width 9 height 9
type input "C:\fakepath\Curriculum E-Fashion.pdf"
type input "Curriculum E-Fashion.pdf"
click at [800, 127] on icon at bounding box center [804, 129] width 9 height 9
type input "C:\fakepath\Logo E.Fashion.jpg"
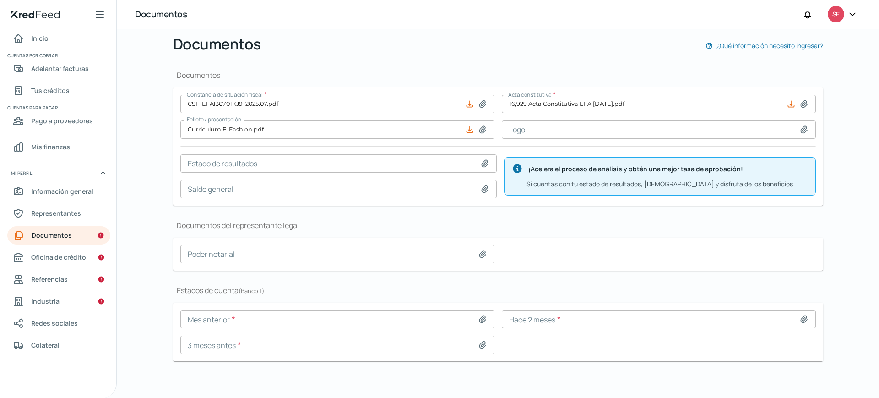
type input "Logo E.Fashion.jpg"
click at [480, 250] on icon at bounding box center [482, 254] width 9 height 9
type input "C:\fakepath\54,370 Poderes EFA [DATE].pdf"
type input "54,370 Poderes EFA [DATE].pdf"
click at [480, 319] on icon at bounding box center [483, 319] width 6 height 7
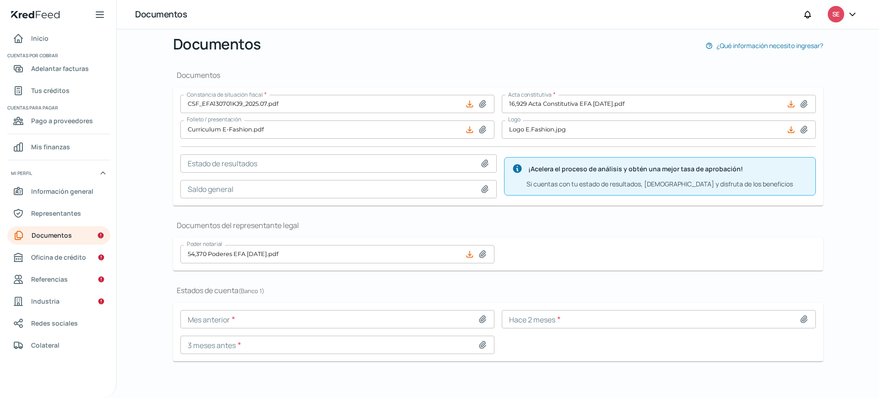
type input "C:\fakepath\2025.07 MIFEL EFA.pdf"
type input "2025.07 MIFEL EFA.pdf"
click at [801, 318] on icon at bounding box center [804, 319] width 9 height 9
type input "C:\fakepath\2025.06 MIFEL EFA.pdf"
type input "2025.06 MIFEL EFA.pdf"
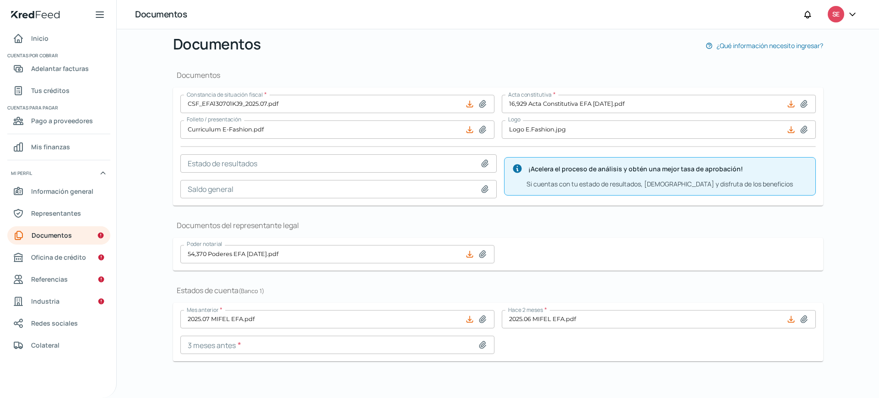
click at [482, 345] on icon at bounding box center [483, 344] width 6 height 7
type input "C:\fakepath\2025.05 MIFEL EFA.pdf"
type input "2025.05 MIFEL EFA.pdf"
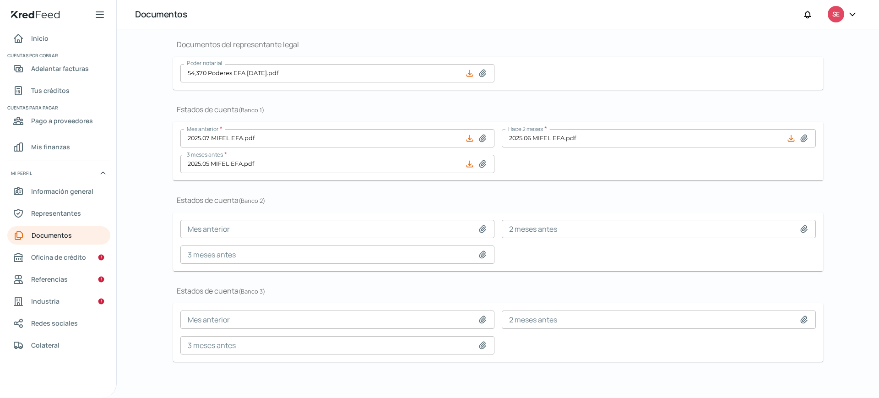
scroll to position [224, 0]
click at [481, 227] on icon at bounding box center [483, 228] width 6 height 7
type input "C:\fakepath\2025.07 BANAMEX EFA.pdf"
type input "2025.07 BANAMEX EFA.pdf"
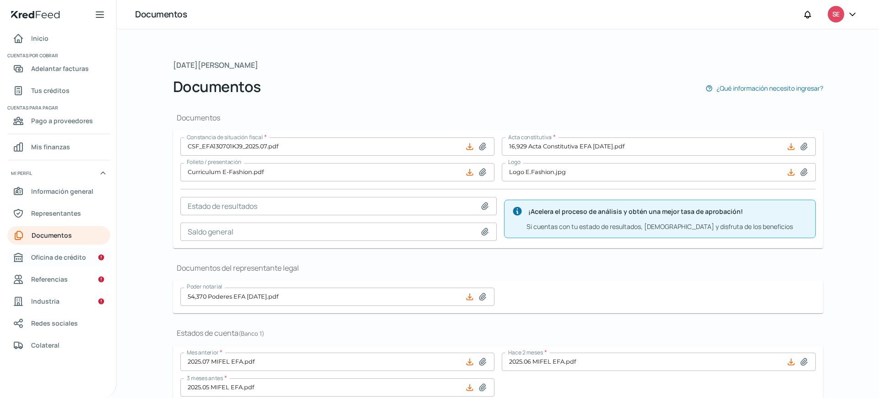
click at [70, 253] on font "Oficina de crédito" at bounding box center [58, 257] width 55 height 9
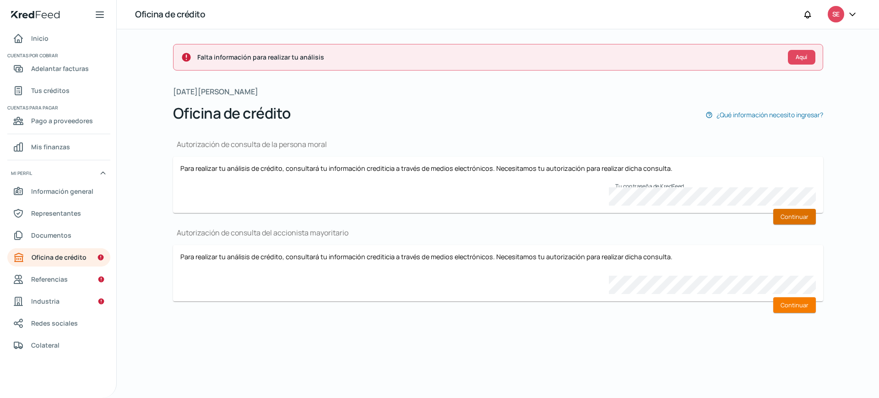
click at [793, 215] on font "Continuar" at bounding box center [795, 217] width 28 height 8
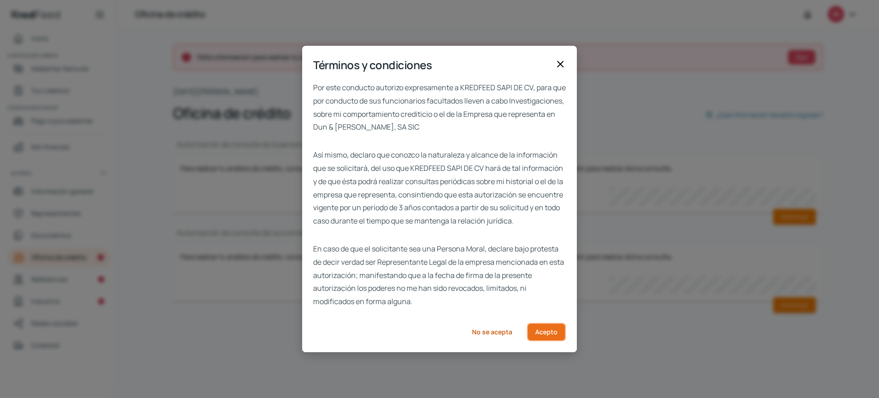
click at [543, 336] on font "Acepto" at bounding box center [546, 331] width 22 height 9
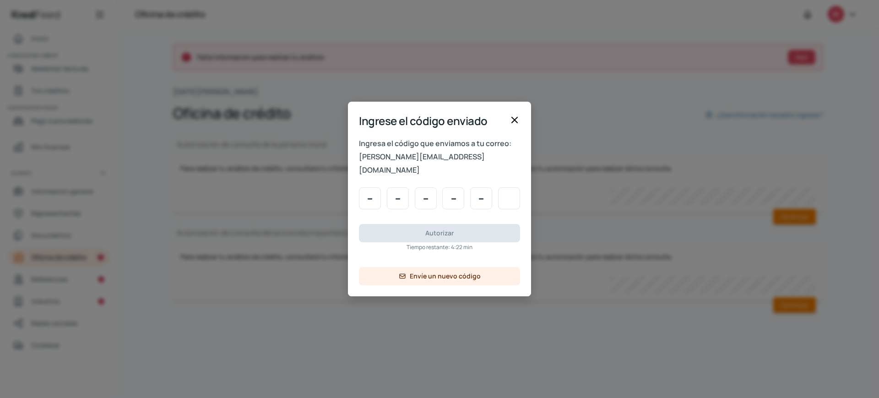
type input "1"
type input "5"
type input "3"
type input "8"
type input "9"
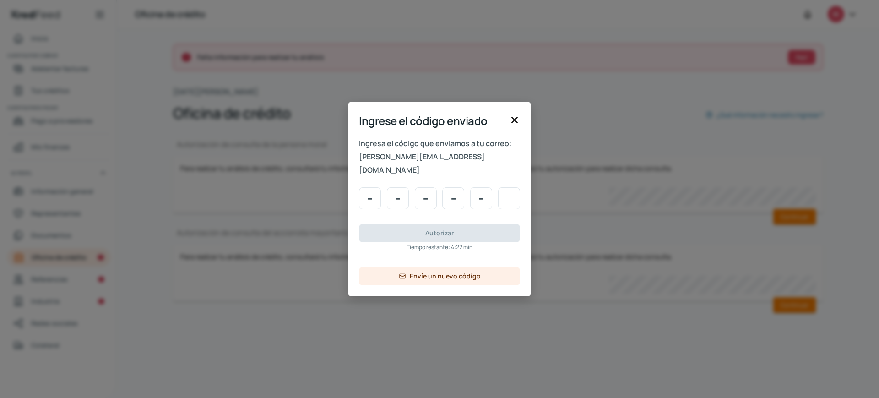
type input "0"
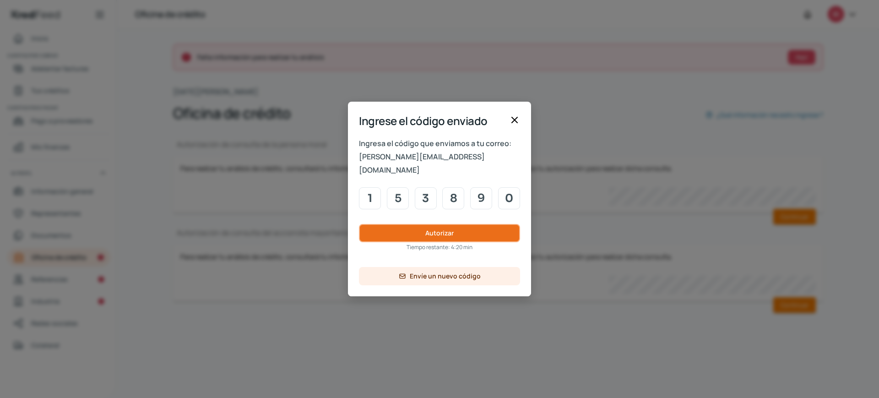
click at [434, 229] on font "Autorizar" at bounding box center [440, 233] width 28 height 9
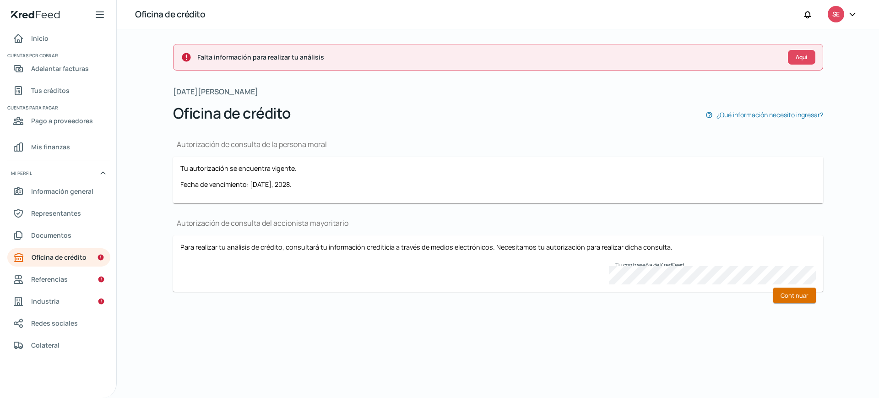
click at [797, 288] on button "Continuar" at bounding box center [795, 296] width 43 height 16
click at [792, 291] on font "Continuar" at bounding box center [795, 295] width 28 height 8
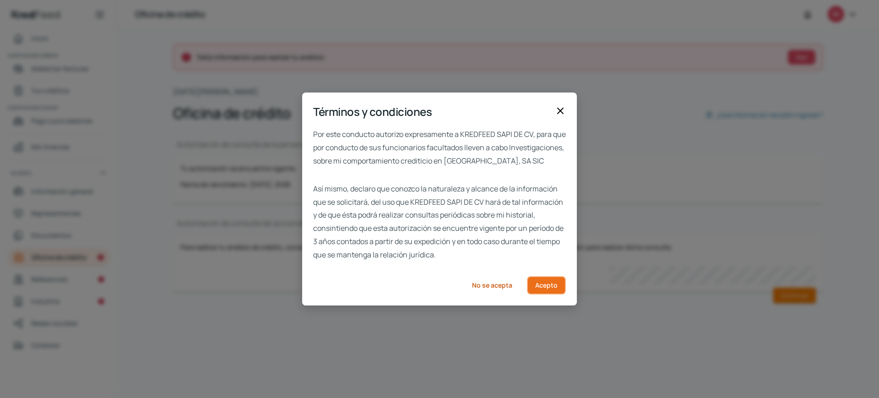
click at [545, 289] on font "Acepto" at bounding box center [546, 285] width 22 height 9
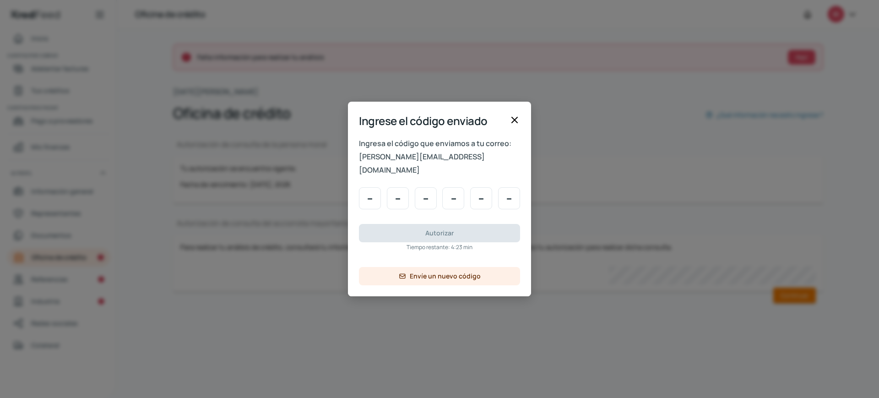
type input "4"
type input "1"
type input "8"
type input "9"
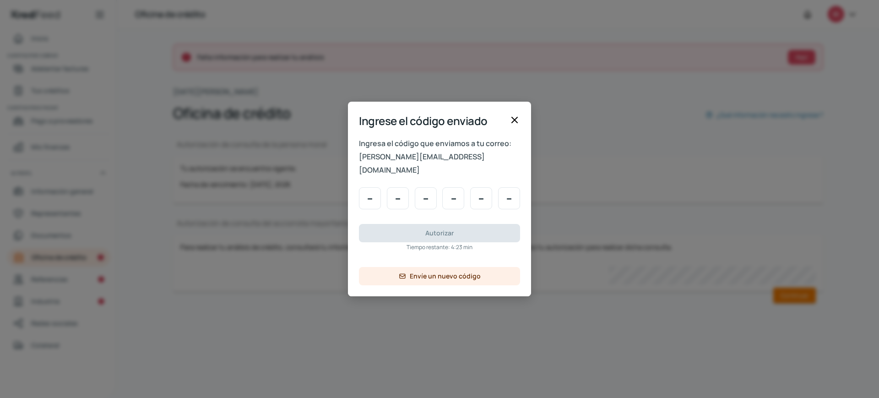
type input "1"
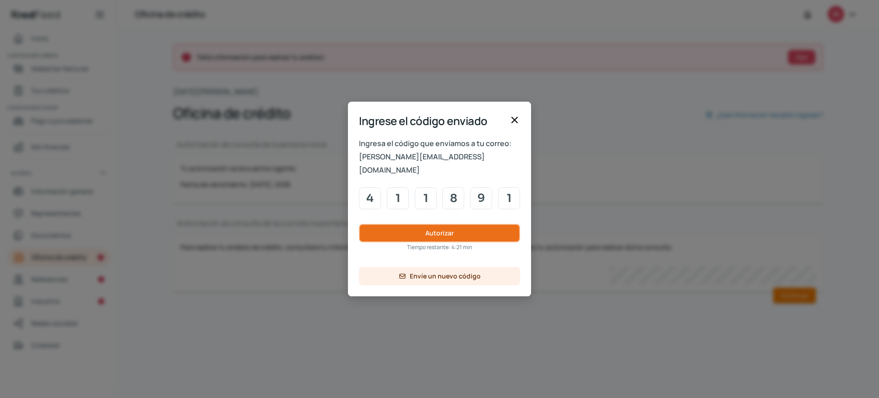
click at [442, 229] on font "Autorizar" at bounding box center [440, 233] width 28 height 9
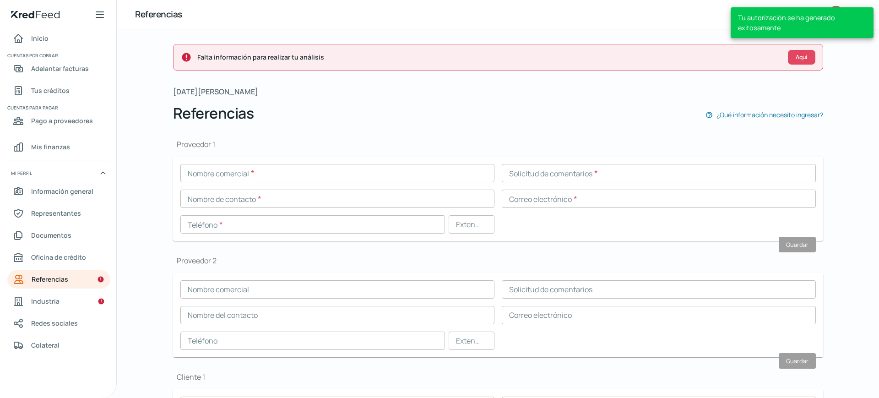
scroll to position [6, 0]
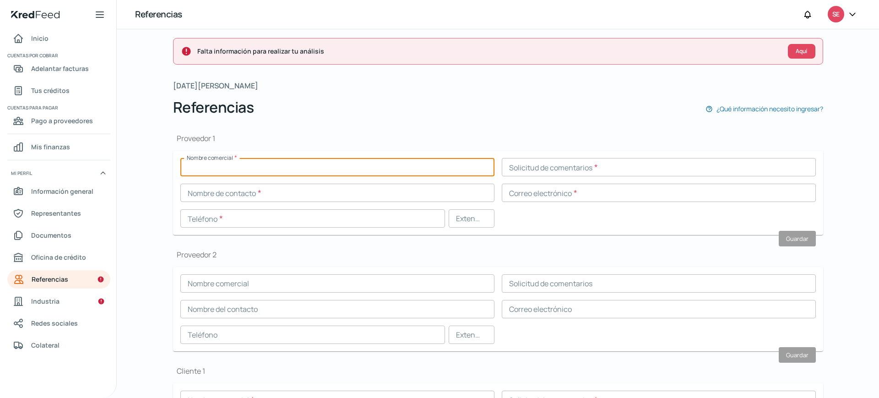
click at [245, 165] on input "text" at bounding box center [337, 167] width 314 height 18
paste input "ZAGIS"
type input "ZAGIS"
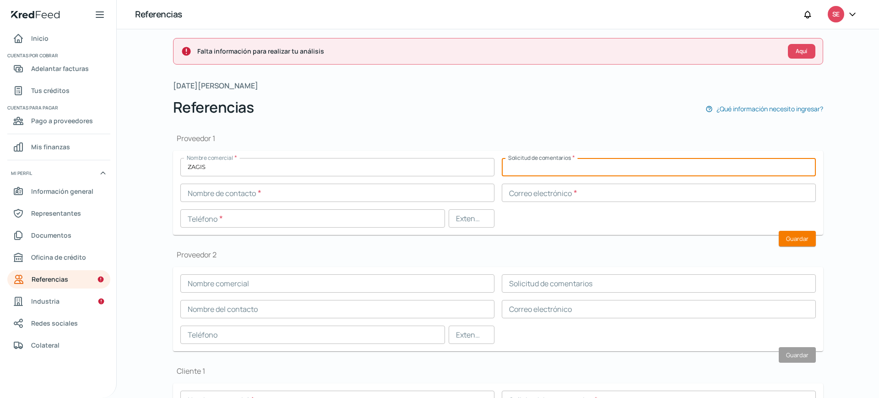
click at [532, 170] on input "text" at bounding box center [659, 167] width 314 height 18
paste input "TZA871221TD3"
type input "TZA871221TD3"
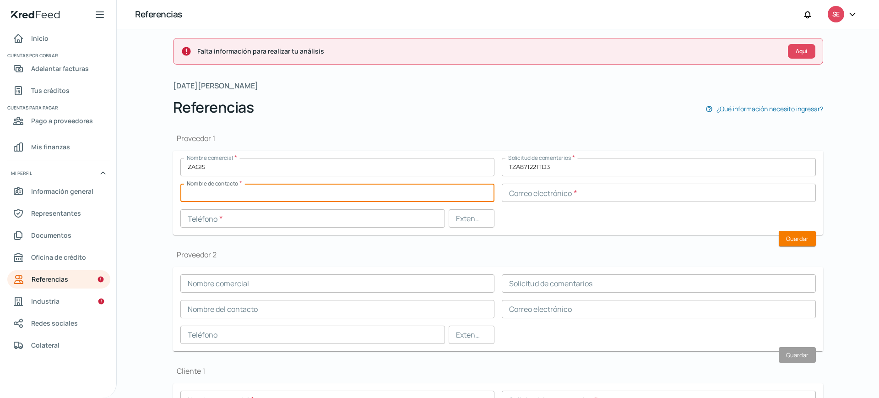
click at [280, 191] on input "text" at bounding box center [337, 193] width 314 height 18
paste input "[PERSON_NAME]"
type input "[PERSON_NAME]"
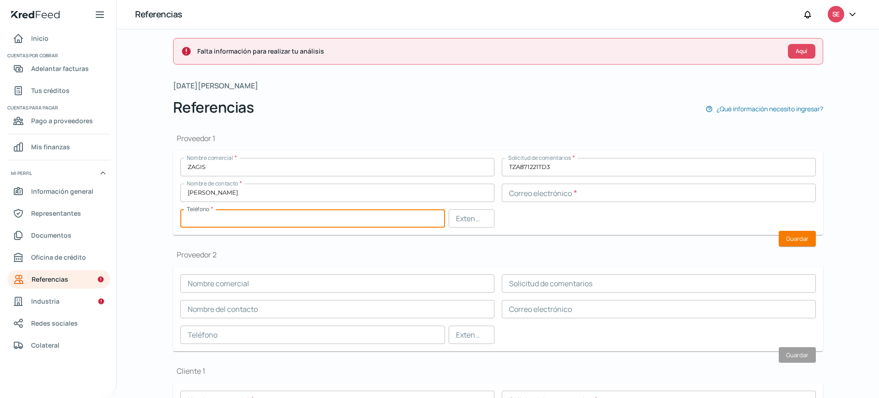
click at [259, 224] on input "text" at bounding box center [312, 218] width 265 height 18
paste input "55 - 2899 - 7059"
type input "55 - 2899 - 7059"
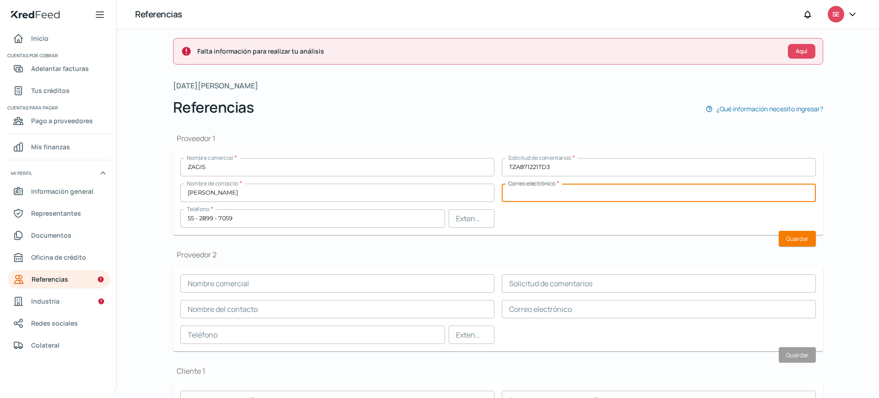
click at [539, 196] on input "text" at bounding box center [659, 193] width 314 height 18
paste input "[EMAIL_ADDRESS][DOMAIN_NAME]"
type input "[EMAIL_ADDRESS][DOMAIN_NAME]"
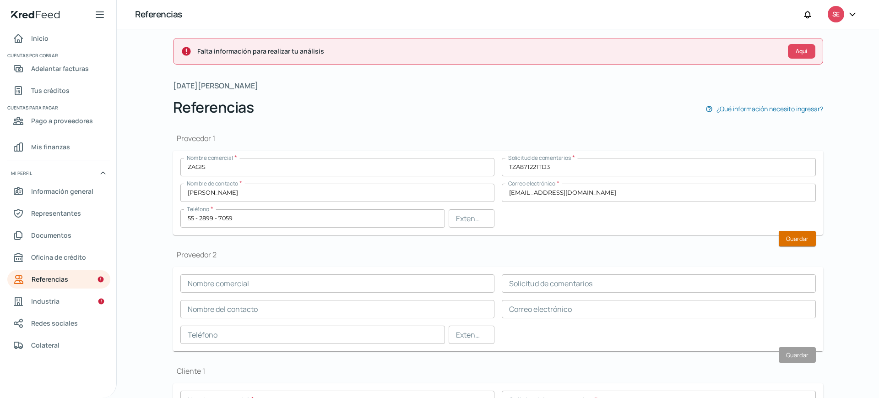
click at [800, 239] on font "Guardar" at bounding box center [797, 239] width 22 height 8
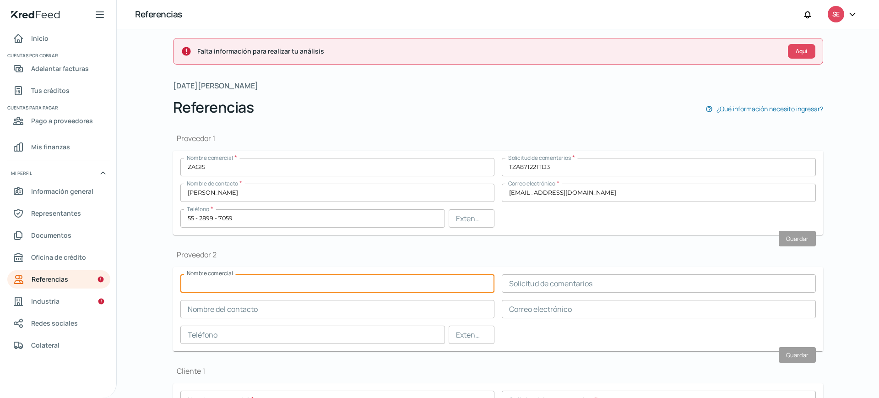
click at [218, 278] on input "text" at bounding box center [337, 283] width 314 height 18
paste input "EMPORIO INTERIOR"
type input "EMPORIO INTERIOR"
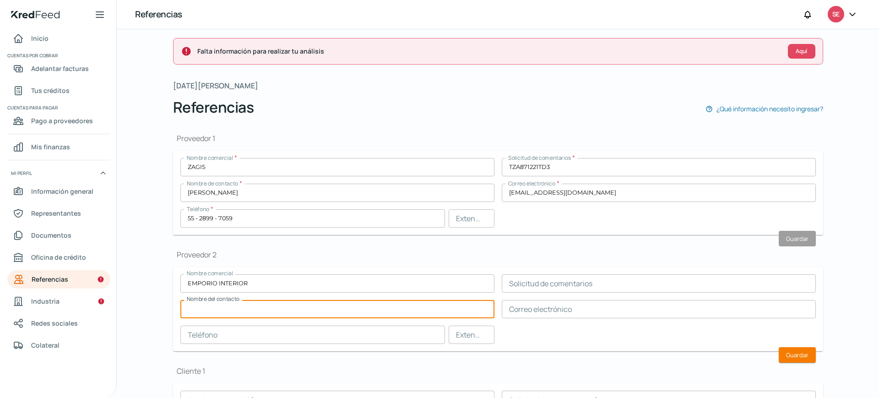
click at [207, 308] on input "text" at bounding box center [337, 309] width 314 height 18
paste input "[PERSON_NAME]"
type input "[PERSON_NAME]"
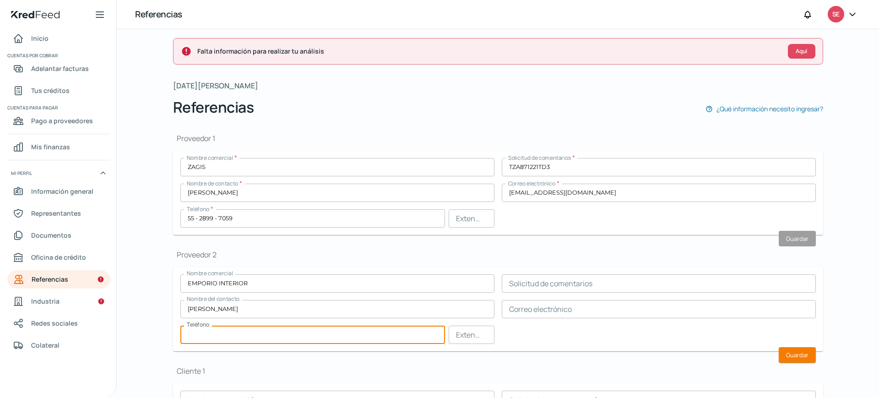
click at [209, 332] on input "text" at bounding box center [312, 335] width 265 height 18
paste input "55 - 5109 - 0586"
type input "55 - 5109 - 0586"
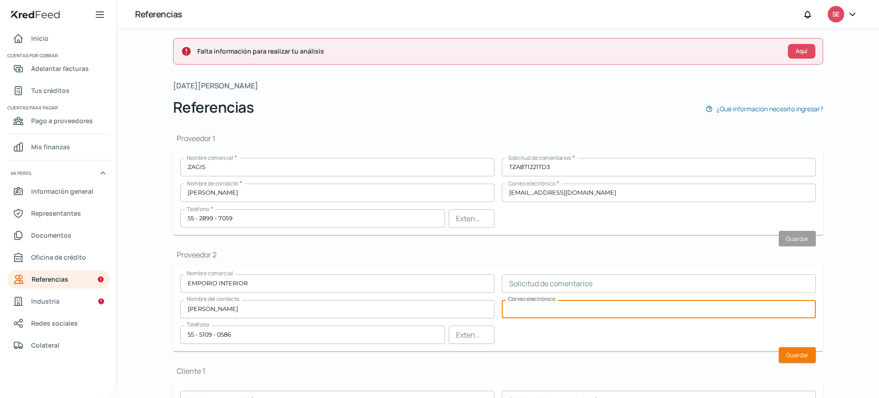
click at [546, 310] on input "text" at bounding box center [659, 309] width 314 height 18
paste input "[EMAIL_ADDRESS][DOMAIN_NAME]"
type input "[EMAIL_ADDRESS][DOMAIN_NAME]"
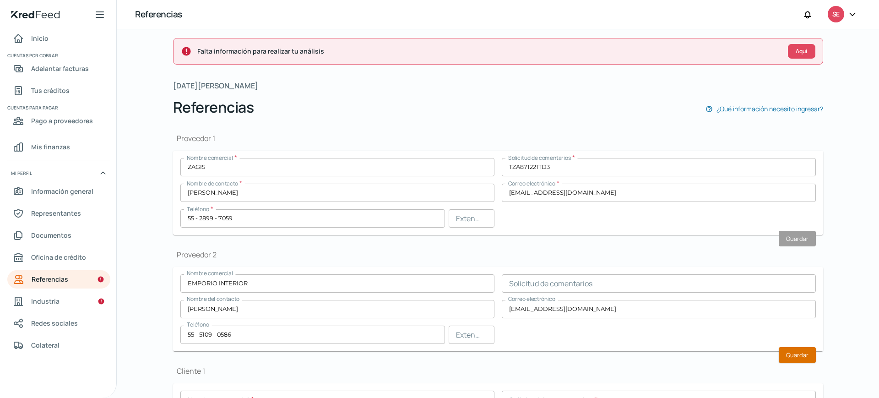
click at [798, 355] on font "Guardar" at bounding box center [797, 355] width 22 height 8
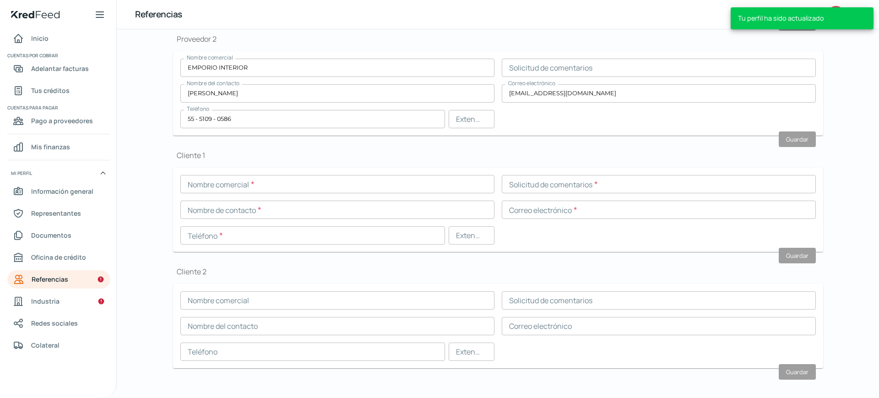
scroll to position [226, 0]
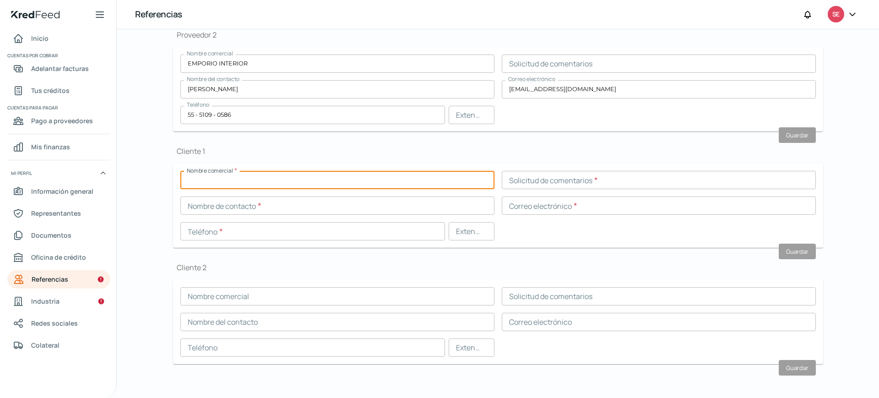
click at [259, 179] on input "text" at bounding box center [337, 180] width 314 height 18
paste input "NUEVA WAL MART DE [GEOGRAPHIC_DATA]"
type input "NUEVA WAL MART DE [GEOGRAPHIC_DATA]"
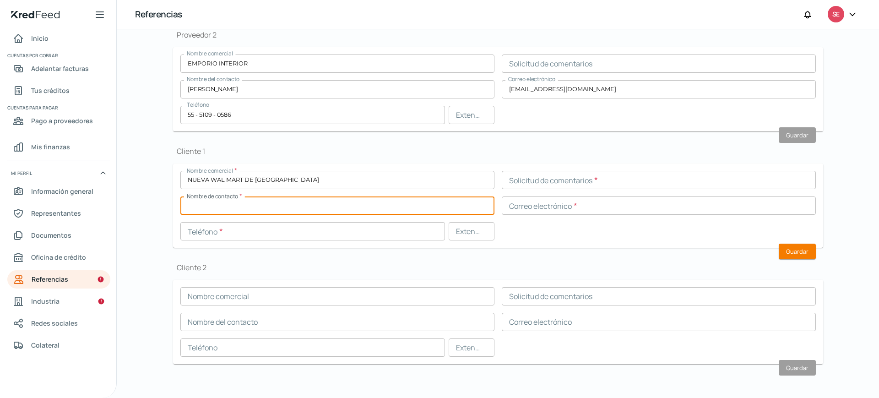
click at [300, 210] on input "text" at bounding box center [337, 205] width 314 height 18
paste input "[PERSON_NAME]"
type input "[PERSON_NAME]"
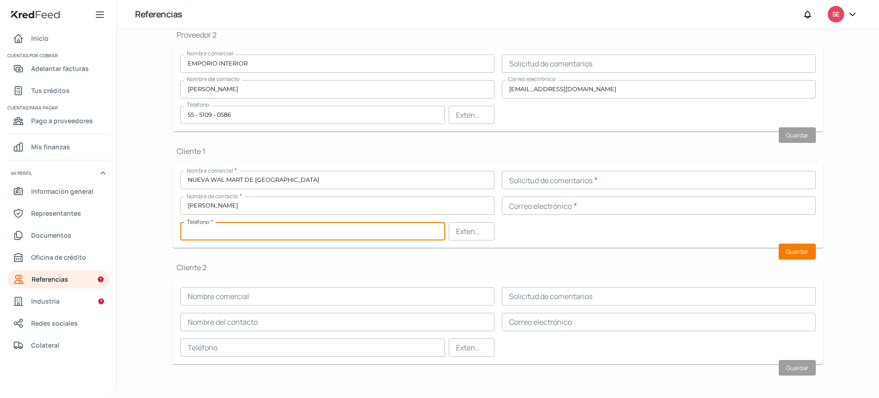
click at [206, 229] on input "text" at bounding box center [312, 231] width 265 height 18
paste input "55 - 3917 - 6227"
type input "55 - 3917 - 6227"
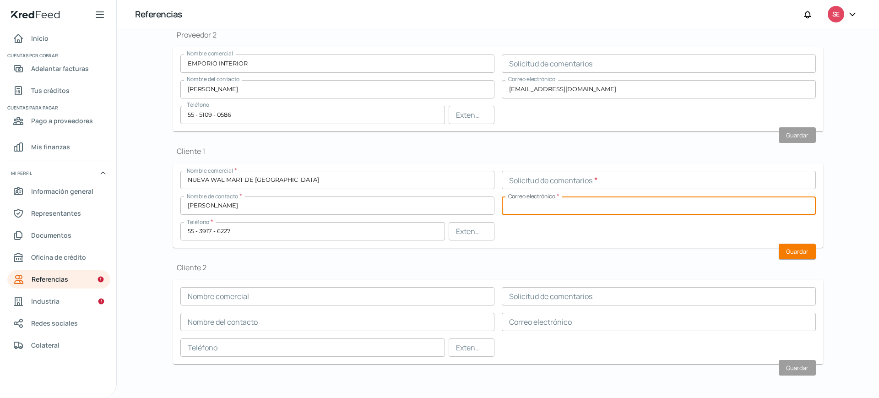
click at [546, 209] on input "text" at bounding box center [659, 205] width 314 height 18
paste input "[PERSON_NAME][EMAIL_ADDRESS][PERSON_NAME][DOMAIN_NAME]"
type input "[PERSON_NAME][EMAIL_ADDRESS][PERSON_NAME][DOMAIN_NAME]"
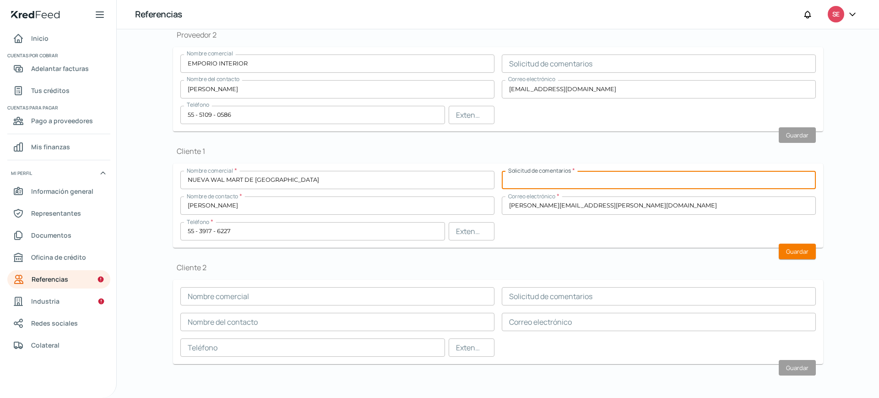
click at [545, 183] on input "text" at bounding box center [659, 180] width 314 height 18
paste input "NWM9709244W4"
type input "NWM9709244W4"
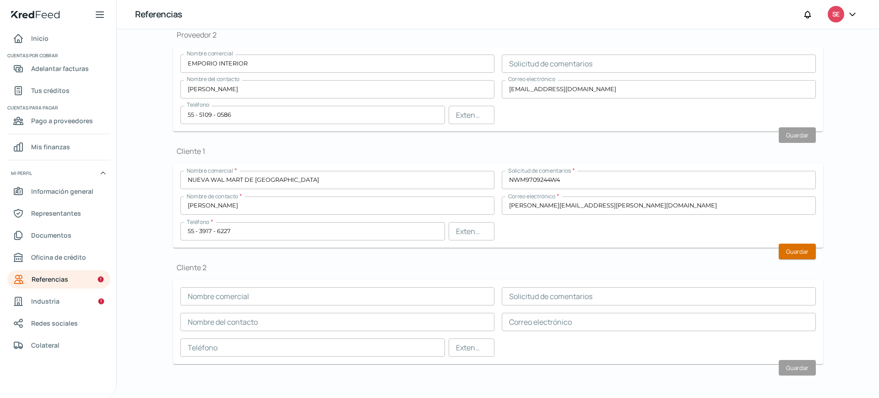
click at [793, 249] on font "Guardar" at bounding box center [797, 251] width 22 height 8
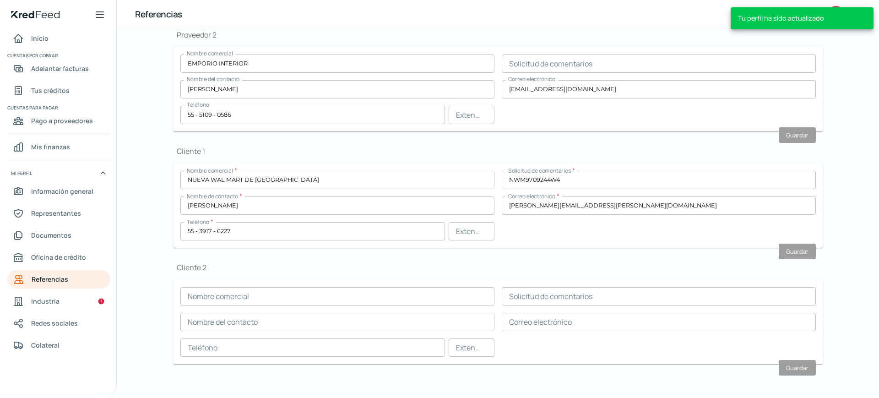
scroll to position [202, 0]
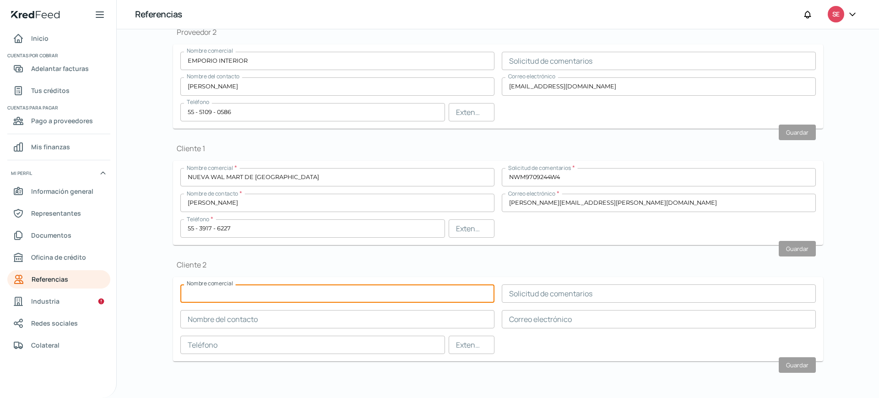
click at [216, 295] on input "text" at bounding box center [337, 293] width 314 height 18
paste input "DISTRIBUIDORA LIVERPOOL"
type input "DISTRIBUIDORA LIVERPOOL"
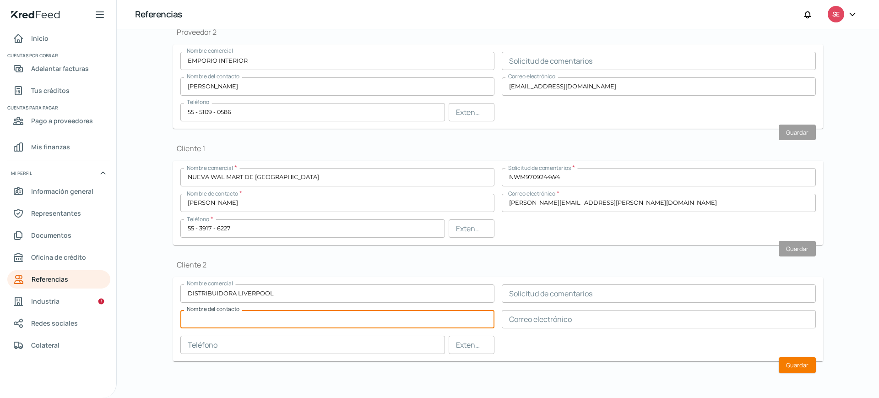
click at [220, 319] on input "text" at bounding box center [337, 319] width 314 height 18
paste input "[PERSON_NAME]"
type input "[PERSON_NAME]"
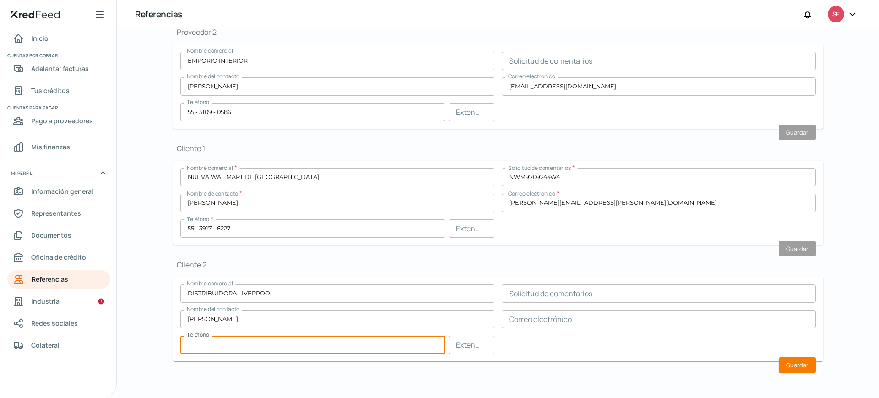
click at [198, 339] on input "text" at bounding box center [312, 345] width 265 height 18
paste input "55 - 1370 - 4900"
type input "55 - 1370 - 4900"
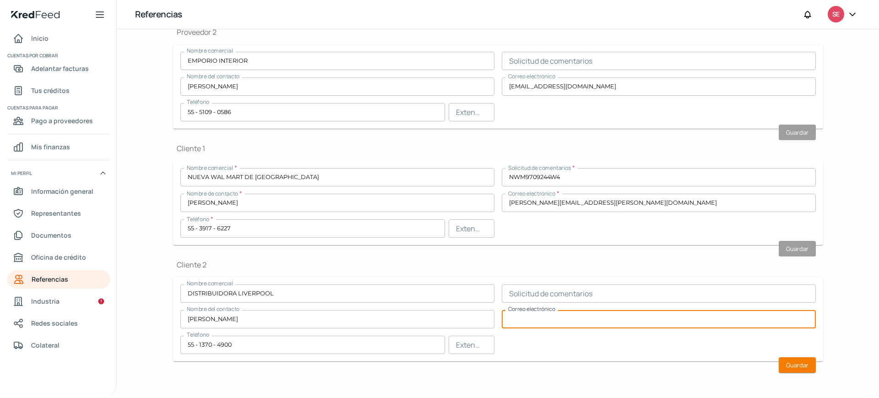
click at [523, 324] on input "text" at bounding box center [659, 319] width 314 height 18
paste input "[EMAIL_ADDRESS][DOMAIN_NAME]"
type input "[EMAIL_ADDRESS][DOMAIN_NAME]"
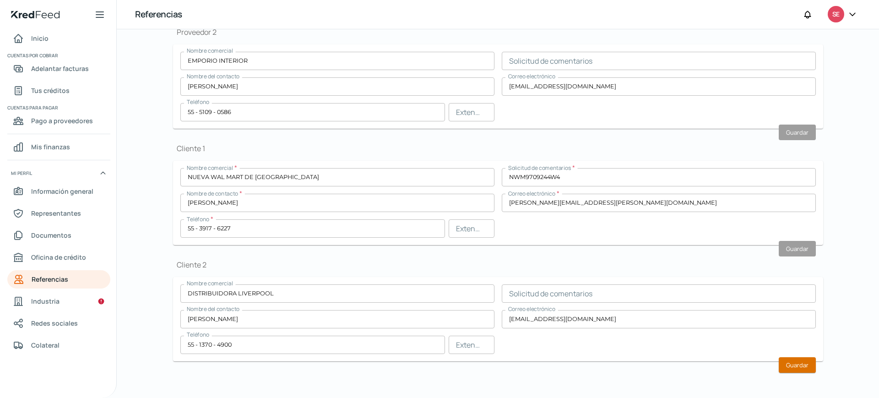
click at [794, 361] on font "Guardar" at bounding box center [797, 365] width 22 height 8
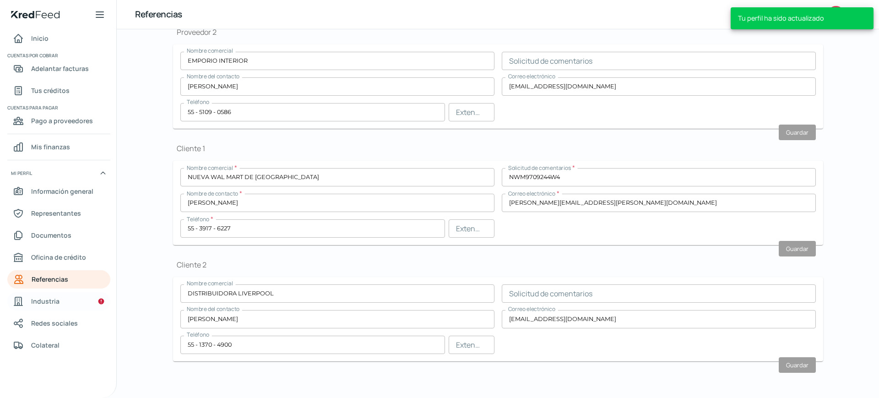
click at [66, 304] on link "Industria" at bounding box center [58, 301] width 103 height 18
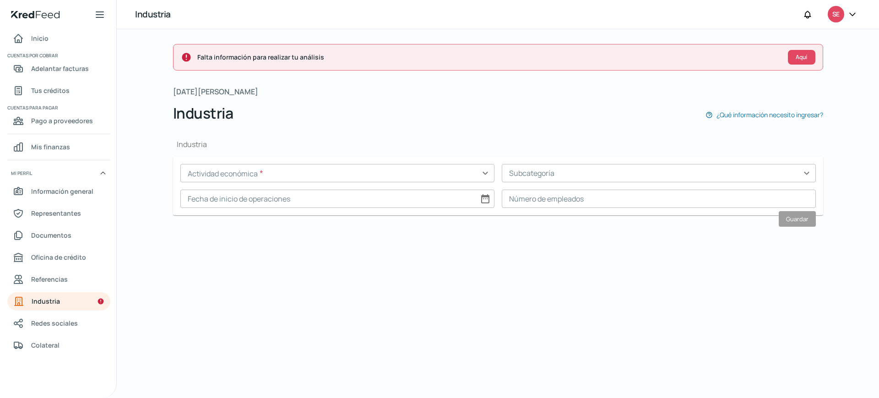
click at [486, 170] on input "text" at bounding box center [337, 173] width 314 height 18
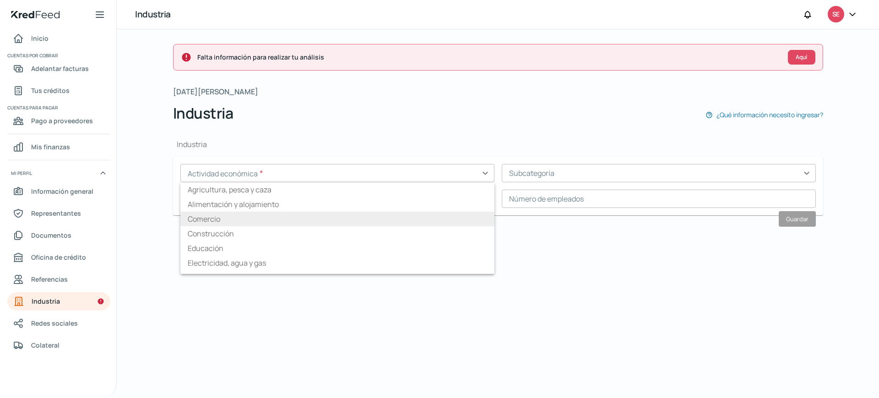
click at [341, 219] on li "Comercio" at bounding box center [337, 219] width 314 height 15
type input "Comercio"
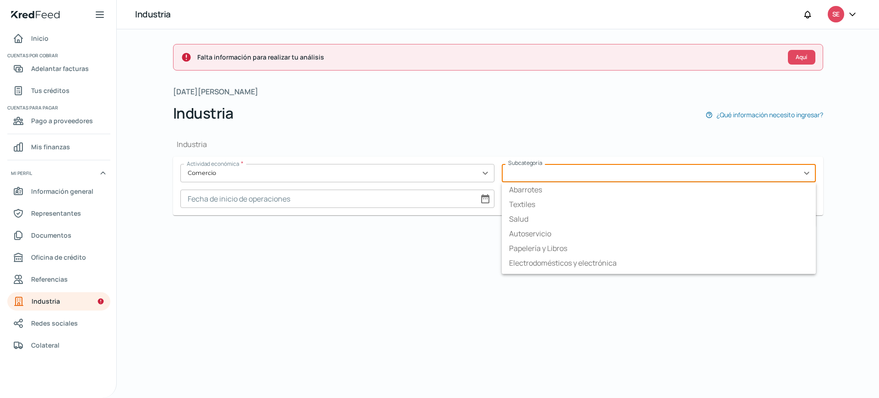
click at [583, 179] on input "text" at bounding box center [659, 173] width 314 height 18
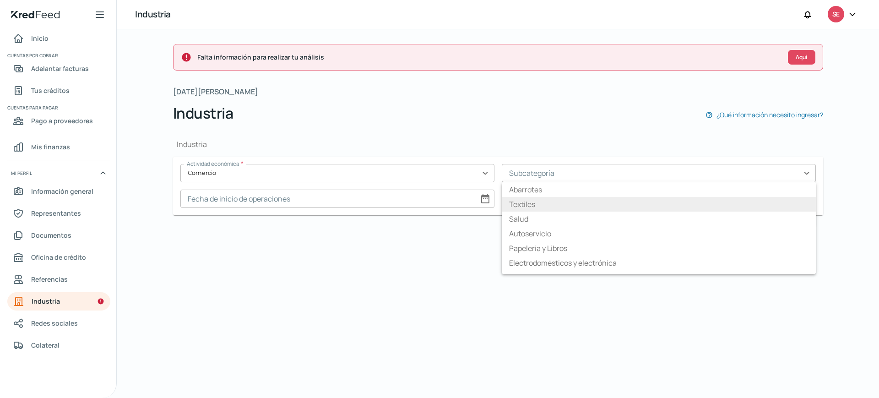
click at [579, 206] on li "Textiles" at bounding box center [659, 204] width 314 height 15
type input "Textiles"
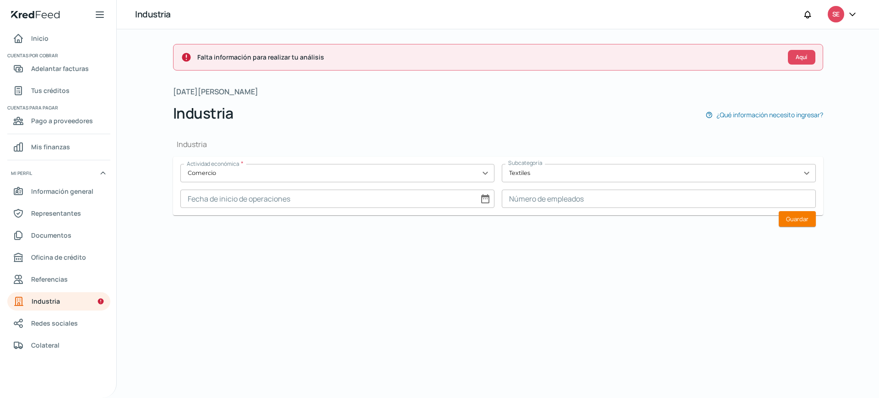
click at [485, 194] on input at bounding box center [337, 199] width 314 height 18
select select "7"
click at [473, 220] on select "1925 1926 1927 1928 1929 1930 1931 1932 1933 1934 1935 1936 1937 1938 1939 1940…" at bounding box center [471, 222] width 33 height 14
select select "2013"
click at [455, 215] on select "1925 1926 1927 1928 1929 1930 1931 1932 1933 1934 1935 1936 1937 1938 1939 1940…" at bounding box center [471, 222] width 33 height 14
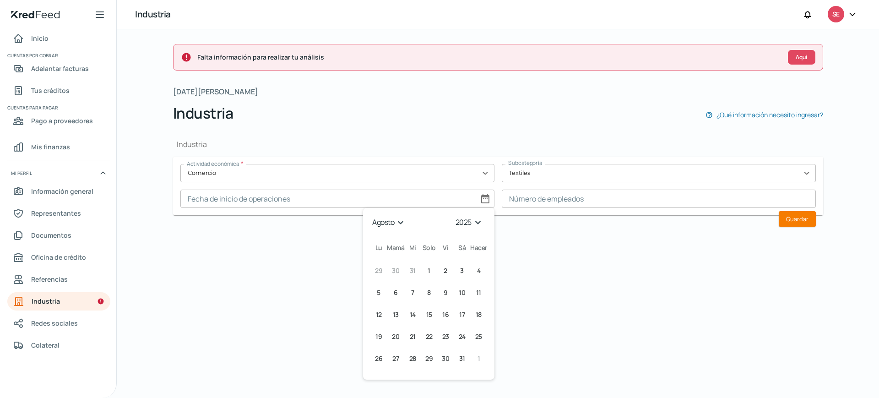
click at [398, 222] on select "enero febrero marzo abril mayonesa junio [PERSON_NAME] septiembre octubre novie…" at bounding box center [390, 222] width 38 height 14
select select "6"
click at [371, 215] on select "enero febrero marzo abril mayonesa junio [PERSON_NAME] septiembre octubre novie…" at bounding box center [390, 222] width 38 height 14
click at [379, 270] on font "1" at bounding box center [378, 270] width 3 height 9
type input "[DATE]"
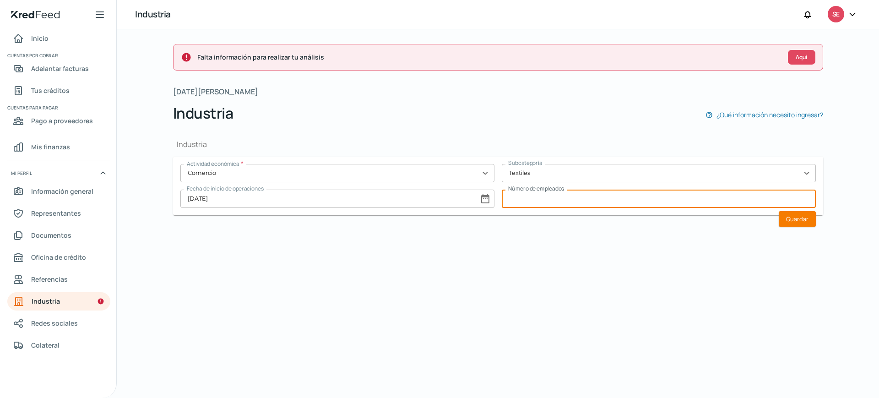
click at [550, 198] on input at bounding box center [659, 199] width 314 height 18
type input "30"
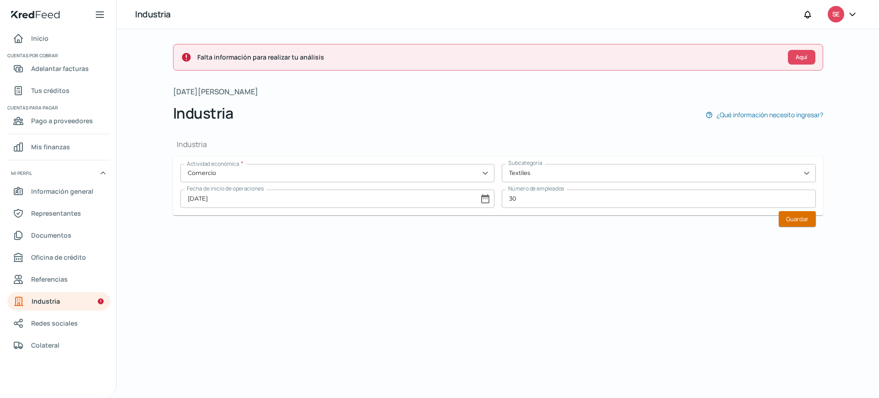
click at [798, 217] on font "Guardar" at bounding box center [797, 219] width 22 height 8
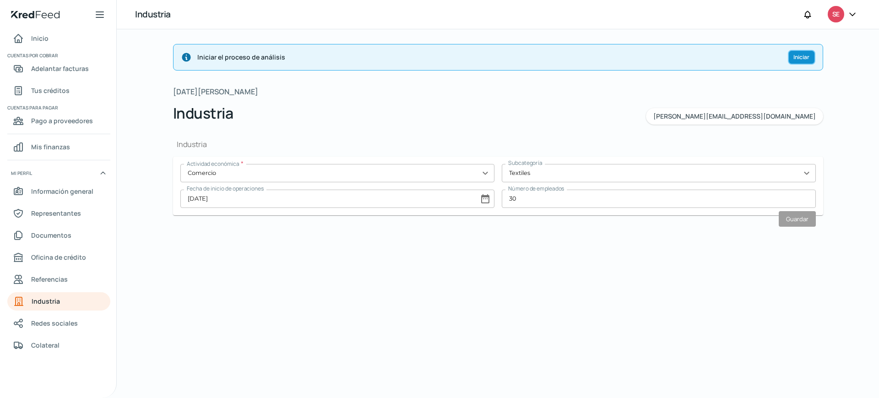
click at [806, 58] on font "Iniciar" at bounding box center [802, 57] width 16 height 8
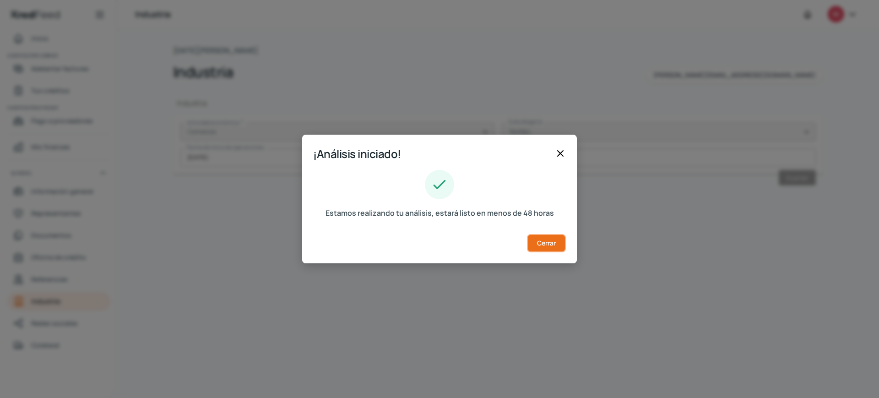
click at [547, 243] on font "Cerrar" at bounding box center [546, 243] width 19 height 9
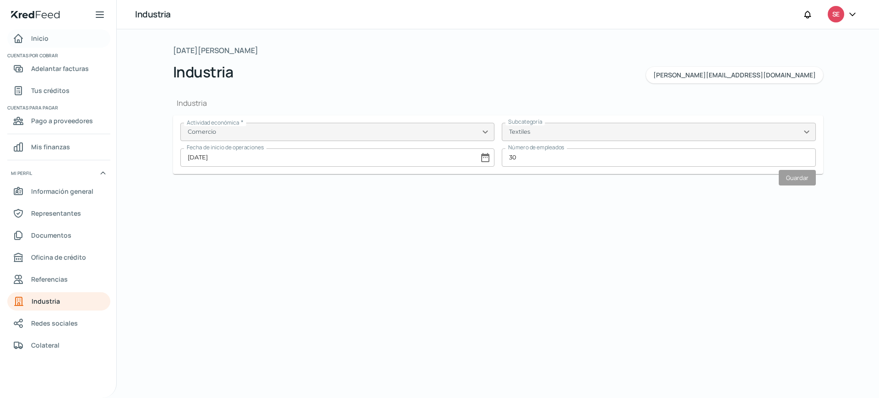
click at [35, 35] on font "Inicio" at bounding box center [39, 38] width 17 height 9
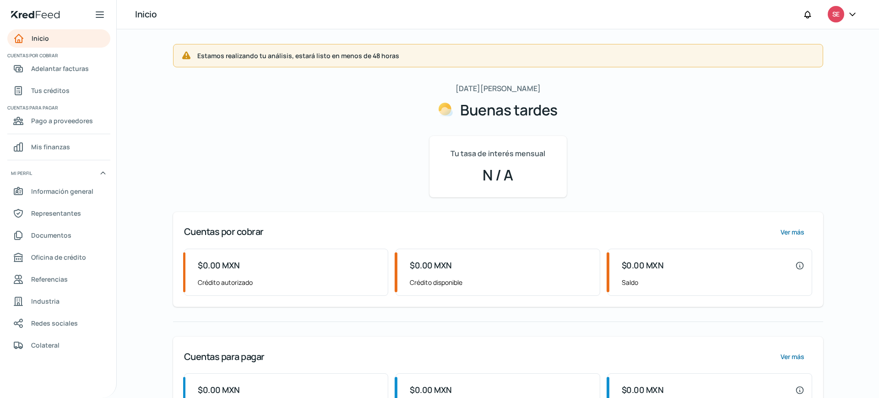
click at [853, 12] on icon at bounding box center [852, 14] width 9 height 9
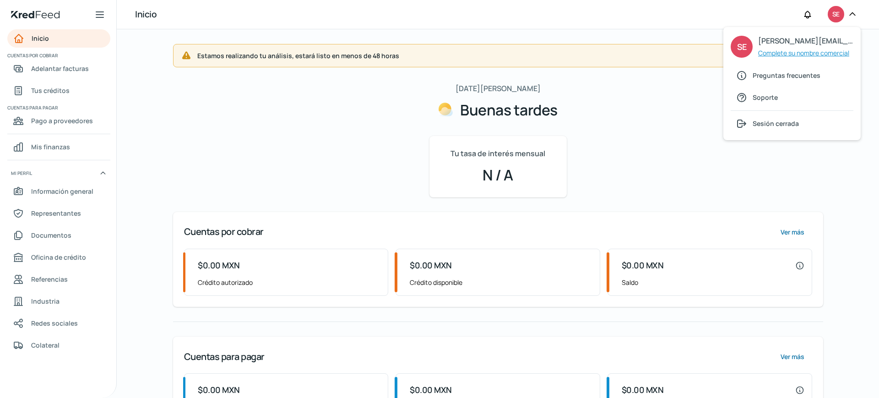
click at [818, 51] on font "Complete su nombre comercial" at bounding box center [804, 53] width 91 height 9
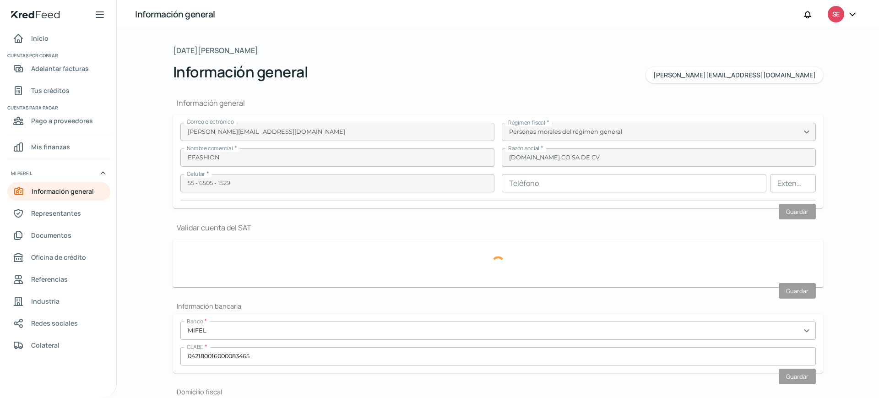
type input "EFA130701KJ9"
type input "[GEOGRAPHIC_DATA]"
type input "189"
type input "05000"
type input "CUAJIMALPA"
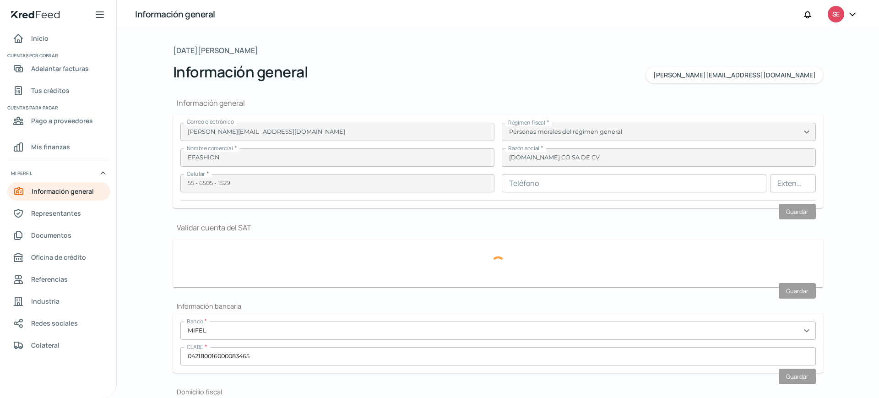
type input "CUAJIMALPA DE MORELOS"
type input "CDMX"
type input "[GEOGRAPHIC_DATA]"
type input "2025.05 CDOM EFA.pdf"
type input "0"
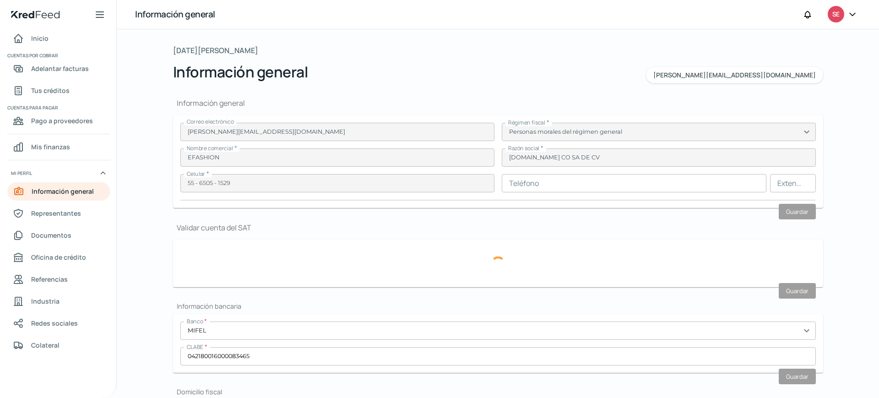
type input "0"
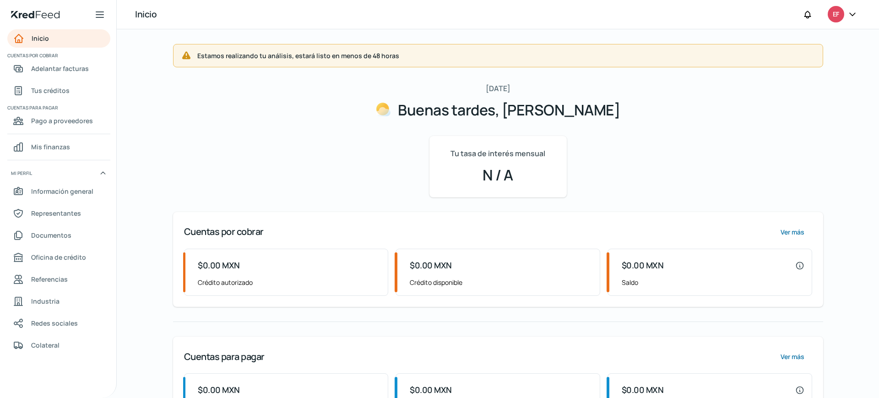
click at [853, 12] on icon at bounding box center [852, 14] width 9 height 9
click at [61, 191] on font "Información general" at bounding box center [62, 191] width 62 height 9
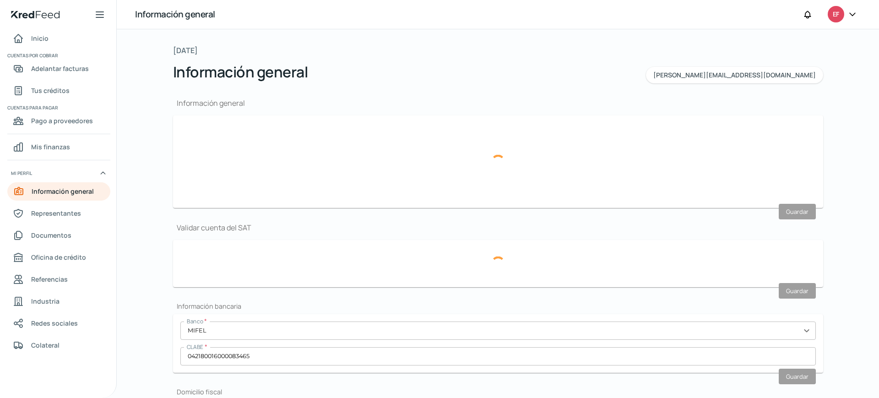
type input "[PERSON_NAME][EMAIL_ADDRESS][DOMAIN_NAME]"
type input "Personas morales del régimen general"
type input "EFASHION"
type input "55 - 6505 - 1529"
type input "EFA130701KJ9"
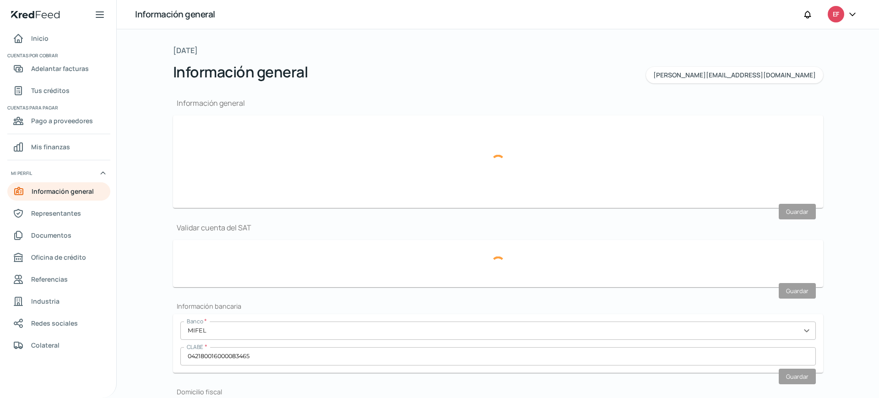
type input "[GEOGRAPHIC_DATA]"
type input "189"
type input "05000"
type input "CUAJIMALPA"
type input "CUAJIMALPA DE MORELOS"
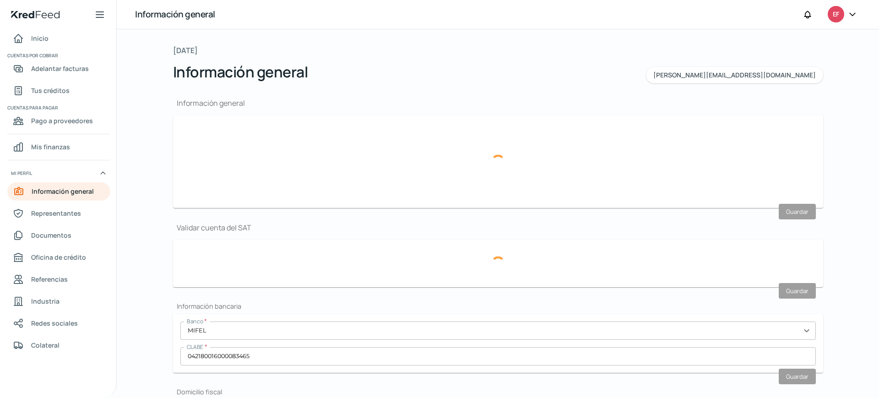
type input "CDMX"
type input "[GEOGRAPHIC_DATA]"
type input "2025.05 CDOM EFA.pdf"
type input "0"
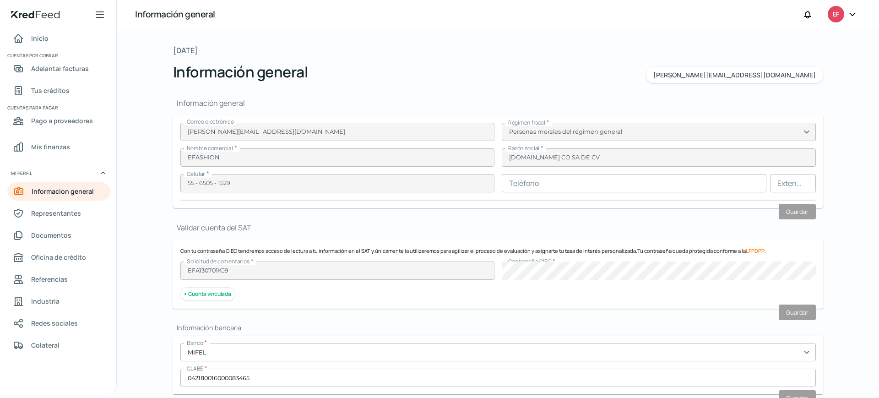
click at [848, 14] on icon at bounding box center [852, 14] width 9 height 9
click at [36, 38] on font "Inicio" at bounding box center [39, 38] width 17 height 9
